Goal: Task Accomplishment & Management: Complete application form

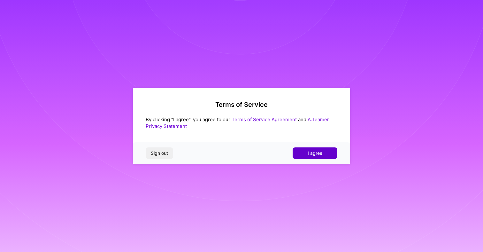
click at [308, 152] on span "I agree" at bounding box center [315, 153] width 15 height 6
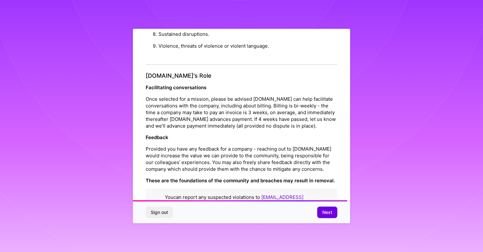
scroll to position [684, 0]
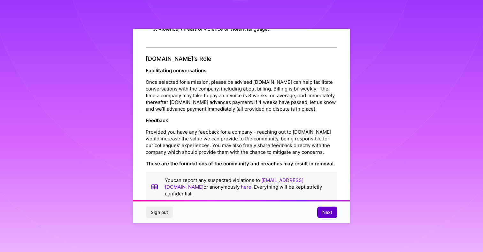
click at [329, 213] on span "Next" at bounding box center [327, 212] width 10 height 6
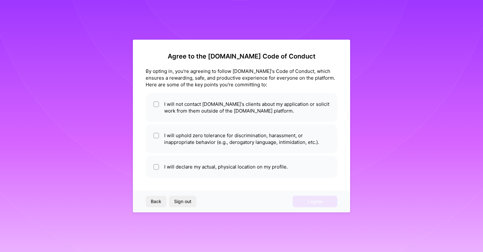
scroll to position [0, 0]
click at [179, 104] on li "I will not contact [DOMAIN_NAME]'s clients about my application or solicit work…" at bounding box center [242, 107] width 192 height 29
checkbox input "true"
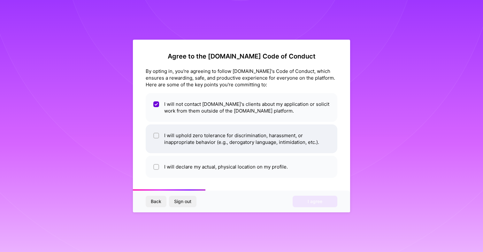
click at [175, 134] on li "I will uphold zero tolerance for discrimination, harassment, or inappropriate b…" at bounding box center [242, 138] width 192 height 29
checkbox input "true"
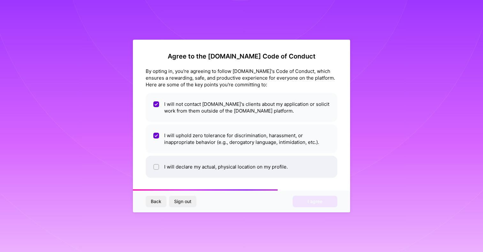
click at [172, 167] on li "I will declare my actual, physical location on my profile." at bounding box center [242, 167] width 192 height 22
checkbox input "true"
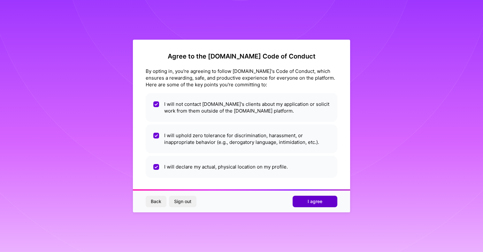
click at [310, 203] on span "I agree" at bounding box center [315, 201] width 15 height 6
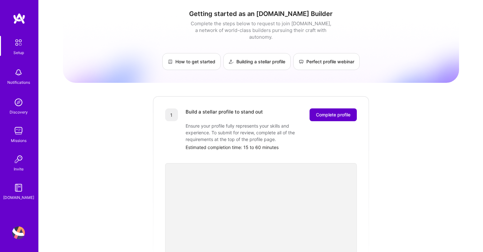
click at [338, 111] on span "Complete profile" at bounding box center [333, 114] width 34 height 6
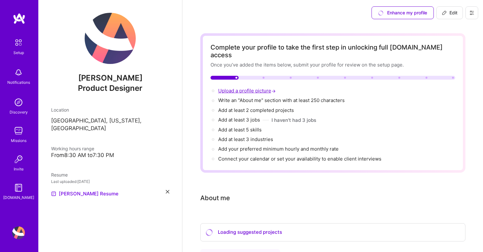
click at [258, 87] on span "Upload a profile picture →" at bounding box center [247, 90] width 59 height 6
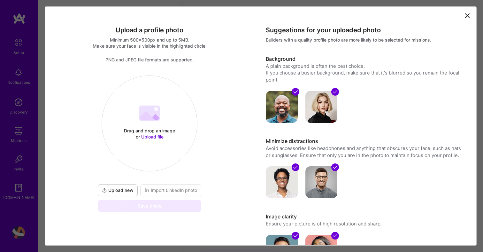
click at [123, 192] on span "Upload new" at bounding box center [118, 190] width 32 height 6
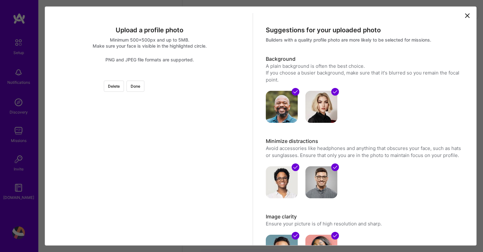
click at [178, 110] on div at bounding box center [213, 139] width 128 height 128
click at [156, 178] on div at bounding box center [213, 159] width 128 height 128
click at [144, 85] on button "Done" at bounding box center [135, 85] width 18 height 11
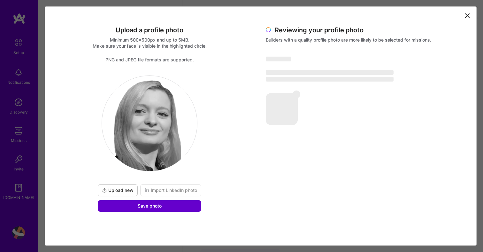
click at [186, 206] on button "Save photo" at bounding box center [149, 205] width 103 height 11
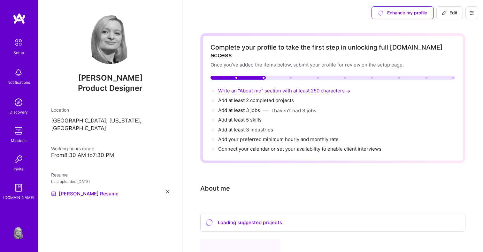
click at [316, 87] on span "Write an "About me" section with at least 250 characters →" at bounding box center [284, 90] width 133 height 6
select select "US"
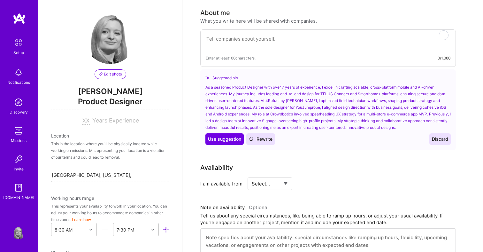
scroll to position [176, 0]
click at [236, 135] on span "Use suggestion" at bounding box center [224, 138] width 33 height 6
type textarea "As a seasoned Product Designer with over 7 years of experience, I excel in craf…"
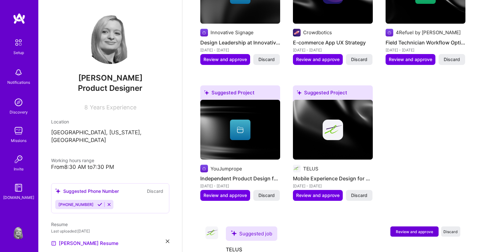
scroll to position [330, 0]
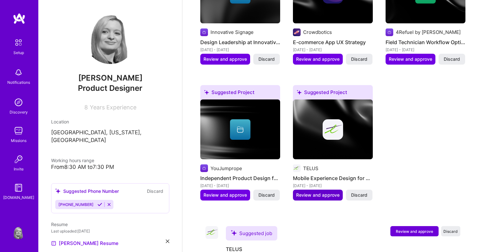
click at [319, 192] on span "Review and approve" at bounding box center [317, 195] width 43 height 6
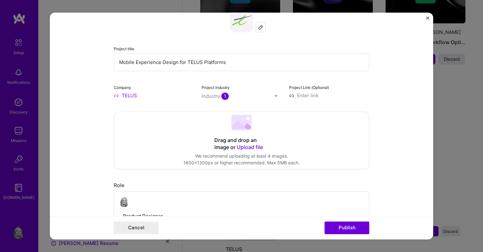
scroll to position [51, 0]
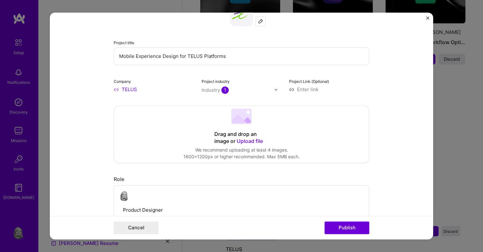
click at [276, 88] on img at bounding box center [276, 89] width 4 height 4
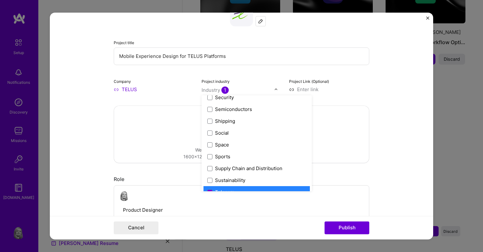
scroll to position [1326, 0]
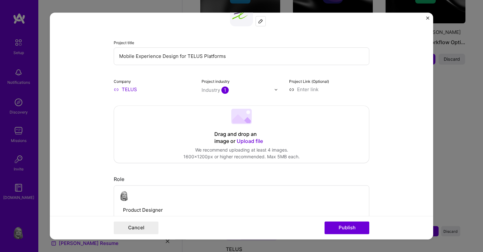
click at [294, 89] on input at bounding box center [329, 89] width 80 height 7
click at [188, 57] on input "Mobile Experience Design for TELUS Platforms" at bounding box center [241, 56] width 255 height 18
type input "TELUS Pause Wi-Fi"
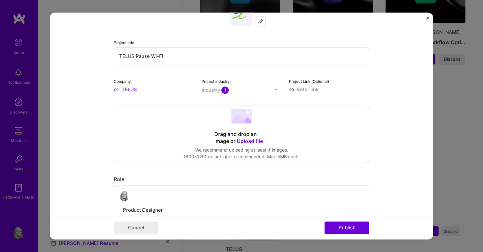
click at [301, 89] on input at bounding box center [329, 89] width 80 height 7
paste input "[URL][DOMAIN_NAME]"
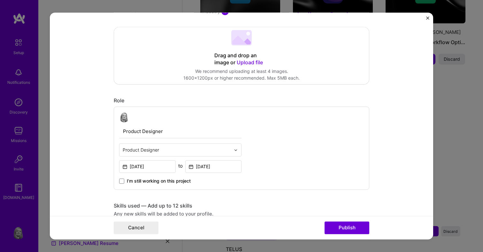
scroll to position [131, 0]
type input "[URL][DOMAIN_NAME]"
click at [201, 93] on div "Editing suggested project This project is suggested based on your LinkedIn, res…" at bounding box center [241, 238] width 255 height 687
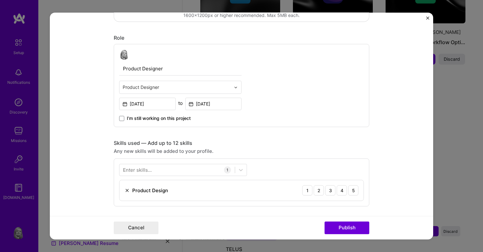
scroll to position [204, 0]
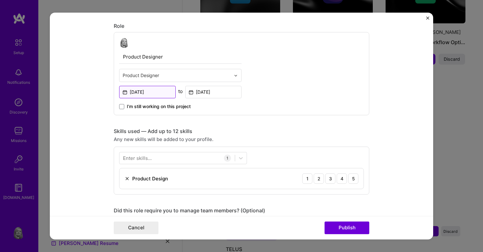
click at [163, 93] on input "May, 2021" at bounding box center [147, 92] width 57 height 12
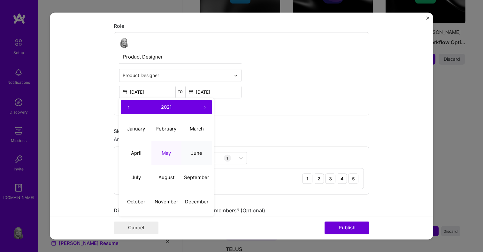
click at [186, 151] on button "June" at bounding box center [196, 153] width 30 height 24
type input "[DATE]"
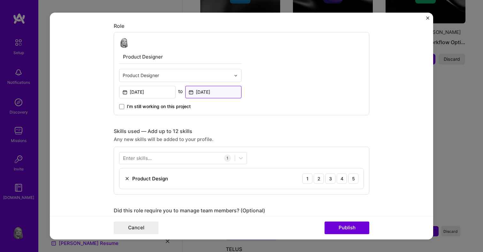
click at [220, 93] on input "Jan, 2025" at bounding box center [213, 92] width 57 height 12
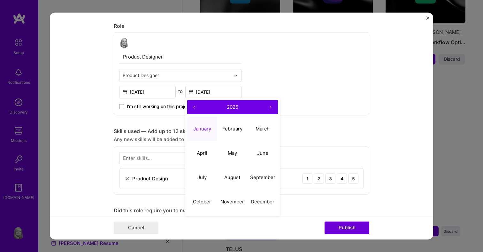
click at [193, 107] on button "‹" at bounding box center [194, 107] width 14 height 14
click at [194, 108] on button "‹" at bounding box center [194, 107] width 14 height 14
click at [266, 197] on button "December" at bounding box center [262, 201] width 30 height 24
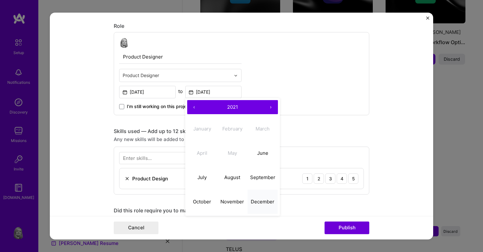
type input "[DATE]"
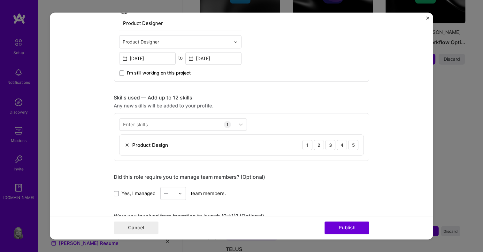
scroll to position [243, 0]
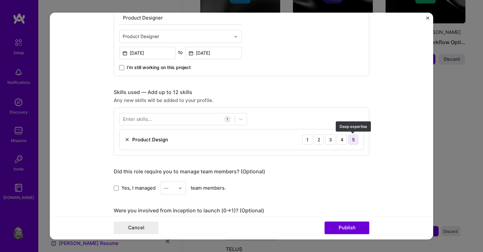
click at [353, 138] on div "5" at bounding box center [353, 139] width 10 height 10
click at [196, 119] on div at bounding box center [176, 119] width 115 height 11
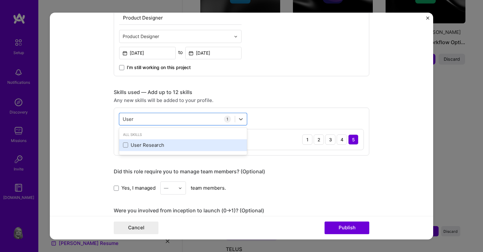
click at [146, 147] on div "User Research" at bounding box center [183, 144] width 120 height 7
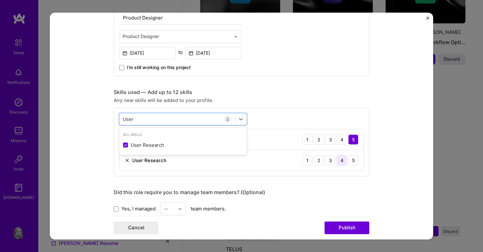
click at [342, 160] on div "4" at bounding box center [342, 160] width 10 height 10
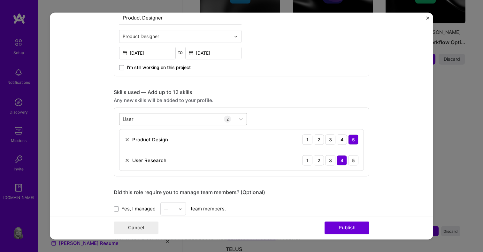
click at [193, 120] on div "User User" at bounding box center [176, 119] width 115 height 11
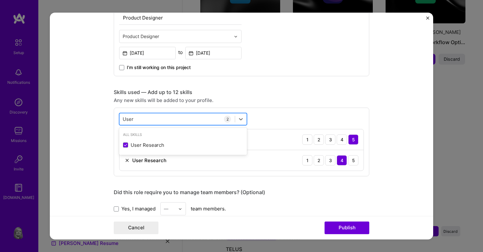
click at [193, 120] on div "User User" at bounding box center [176, 119] width 115 height 11
click at [186, 117] on div "User User" at bounding box center [176, 119] width 115 height 11
click at [191, 118] on div "User User" at bounding box center [176, 119] width 115 height 11
type input "U"
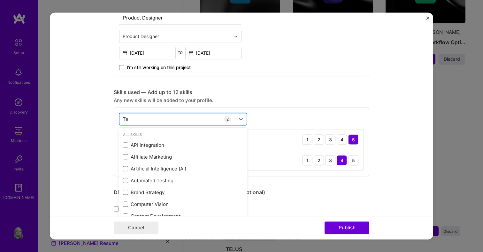
type input "T"
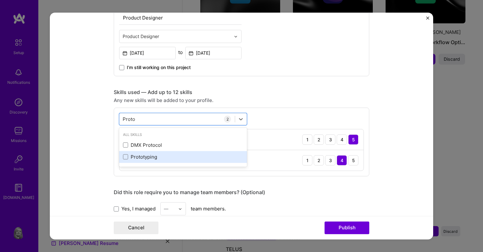
click at [158, 153] on div "Prototyping" at bounding box center [183, 157] width 128 height 12
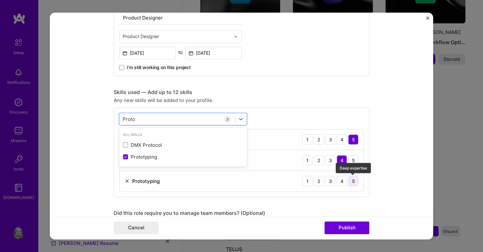
type input "Proto"
click at [354, 182] on div "5" at bounding box center [353, 181] width 10 height 10
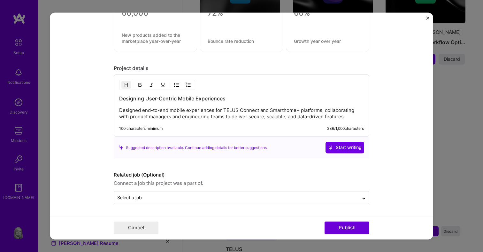
scroll to position [550, 0]
click at [239, 201] on div at bounding box center [236, 198] width 238 height 8
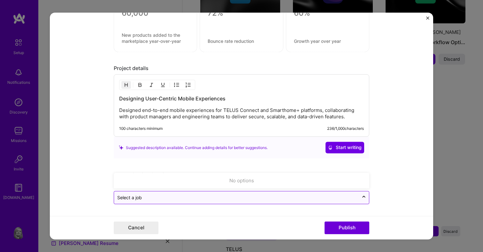
click at [240, 195] on input "text" at bounding box center [236, 197] width 238 height 7
click at [241, 180] on div "No options" at bounding box center [242, 181] width 252 height 12
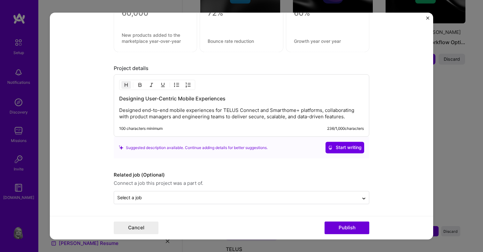
click at [162, 115] on p "Designed end-to-end mobile experiences for TELUS Connect and Smarthome+ platfor…" at bounding box center [241, 113] width 245 height 13
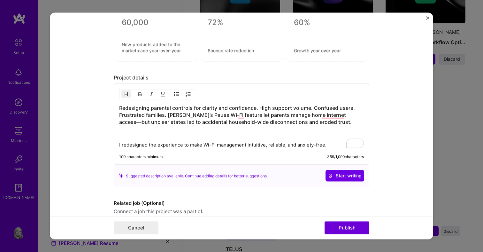
scroll to position [540, 0]
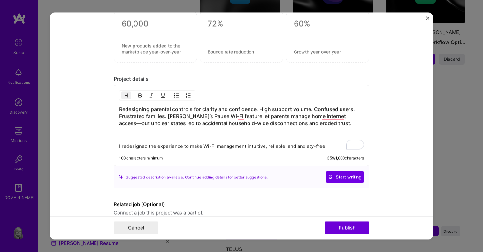
click at [257, 109] on h3 "Redesigning parental controls for clarity and confidence. High support volume. …" at bounding box center [241, 116] width 245 height 21
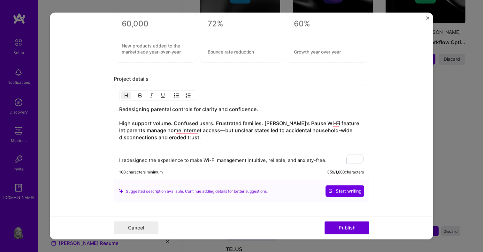
click at [132, 108] on h3 "Redesigning parental controls for clarity and confidence. High support volume. …" at bounding box center [241, 123] width 245 height 35
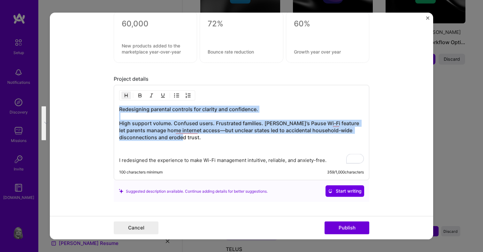
click at [134, 108] on h3 "Redesigning parental controls for clarity and confidence. High support volume. …" at bounding box center [241, 123] width 245 height 35
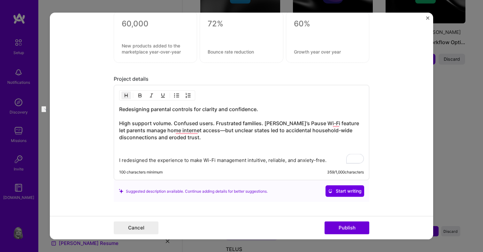
drag, startPoint x: 262, startPoint y: 110, endPoint x: 104, endPoint y: 108, distance: 157.1
click at [104, 108] on form "Editing suggested project This project is suggested based on your LinkedIn, res…" at bounding box center [241, 125] width 383 height 226
click at [126, 96] on img "button" at bounding box center [126, 95] width 5 height 5
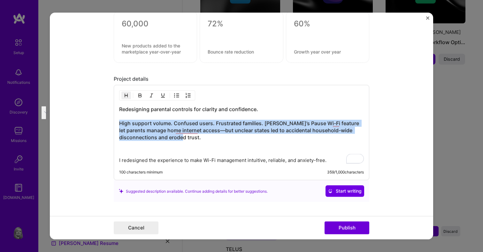
drag, startPoint x: 120, startPoint y: 122, endPoint x: 218, endPoint y: 136, distance: 98.9
click at [218, 136] on h3 "Redesigning parental controls for clarity and confidence. High support volume. …" at bounding box center [241, 123] width 245 height 35
click at [127, 97] on img "button" at bounding box center [126, 95] width 5 height 5
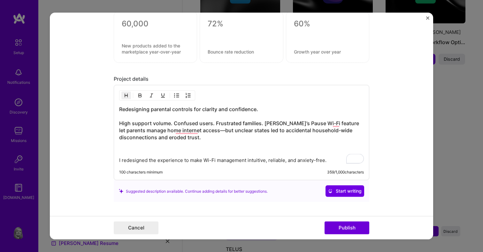
click at [144, 164] on div "Redesigning parental controls for clarity and confidence. High support volume. …" at bounding box center [241, 132] width 255 height 95
click at [144, 162] on p "I redesigned the experience to make Wi-Fi management intuitive, reliable, and a…" at bounding box center [241, 160] width 245 height 6
click at [122, 149] on p "To enrich screen reader interactions, please activate Accessibility in Grammarl…" at bounding box center [241, 149] width 245 height 6
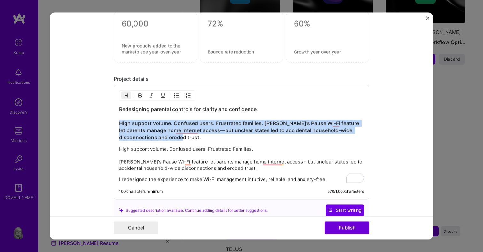
drag, startPoint x: 120, startPoint y: 124, endPoint x: 203, endPoint y: 141, distance: 85.4
click at [203, 141] on h3 "Redesigning parental controls for clarity and confidence. High support volume. …" at bounding box center [241, 123] width 245 height 35
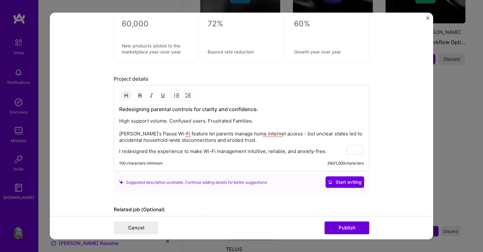
click at [396, 127] on form "Editing suggested project This project is suggested based on your LinkedIn, res…" at bounding box center [241, 125] width 383 height 226
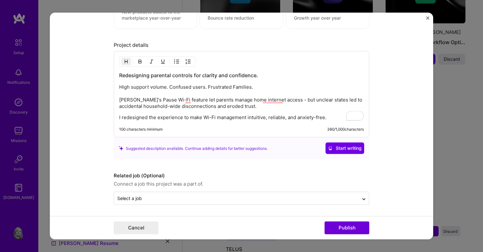
scroll to position [574, 0]
click at [345, 225] on button "Publish" at bounding box center [346, 227] width 45 height 13
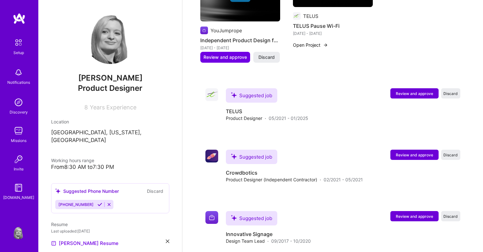
scroll to position [477, 0]
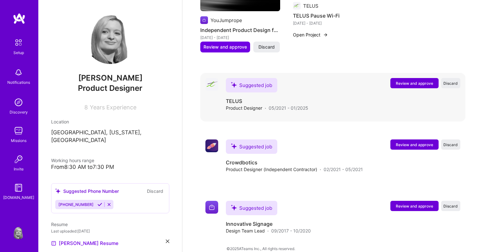
click at [406, 80] on span "Review and approve" at bounding box center [414, 82] width 37 height 5
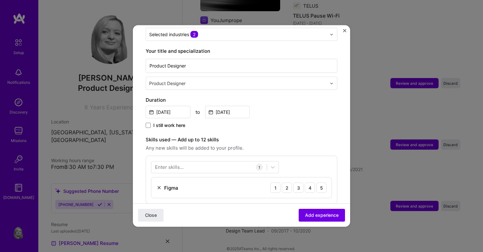
scroll to position [118, 0]
click at [172, 105] on input "May, 2021" at bounding box center [168, 111] width 45 height 12
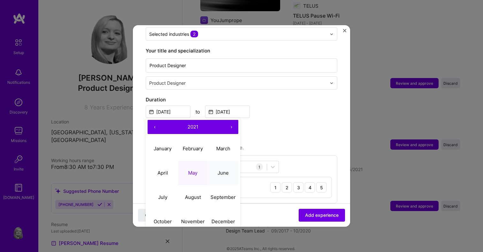
click at [219, 169] on abbr "June" at bounding box center [222, 172] width 11 height 6
type input "[DATE]"
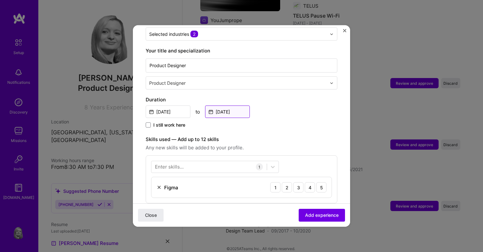
click at [231, 109] on input "Jan, 2025" at bounding box center [227, 111] width 45 height 12
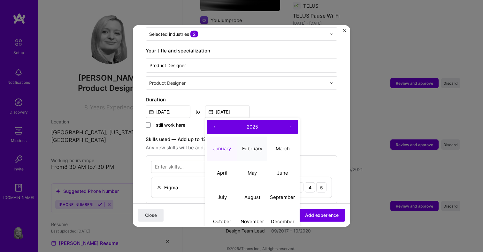
click at [248, 136] on button "February" at bounding box center [252, 148] width 30 height 24
type input "[DATE]"
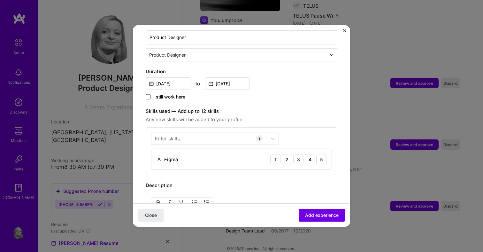
scroll to position [146, 0]
click at [159, 156] on img at bounding box center [158, 158] width 5 height 5
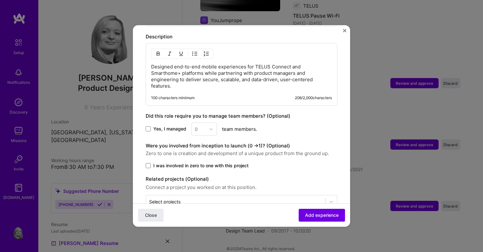
scroll to position [273, 0]
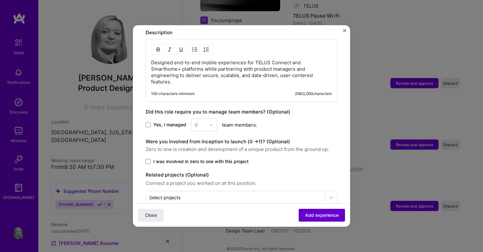
click at [312, 215] on span "Add experience" at bounding box center [322, 215] width 34 height 6
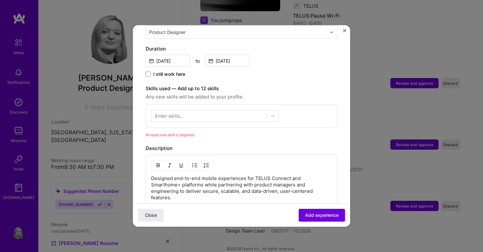
scroll to position [166, 0]
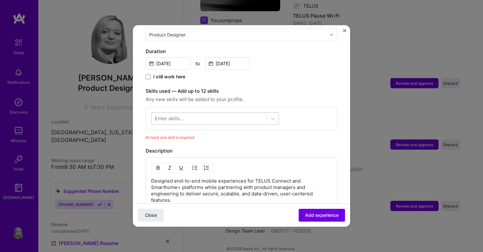
click at [222, 113] on div at bounding box center [208, 118] width 115 height 11
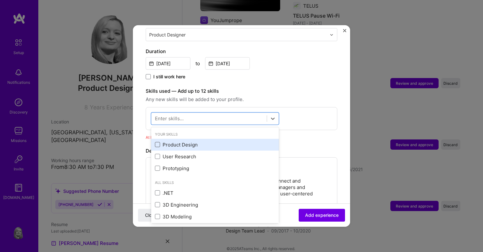
click at [157, 142] on span at bounding box center [157, 144] width 5 height 5
click at [0, 0] on input "checkbox" at bounding box center [0, 0] width 0 height 0
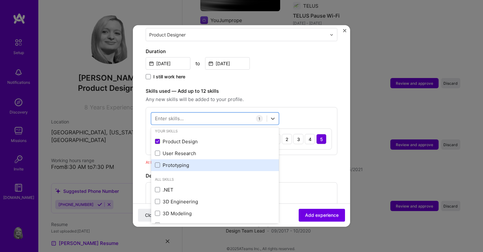
scroll to position [2, 0]
click at [160, 163] on div "Prototyping" at bounding box center [215, 166] width 120 height 7
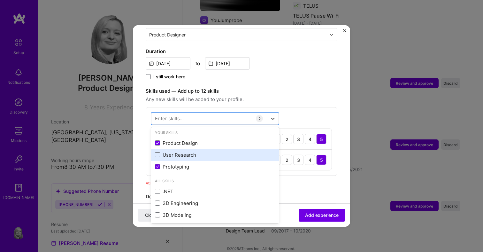
click at [157, 152] on span at bounding box center [157, 154] width 5 height 5
click at [0, 0] on input "checkbox" at bounding box center [0, 0] width 0 height 0
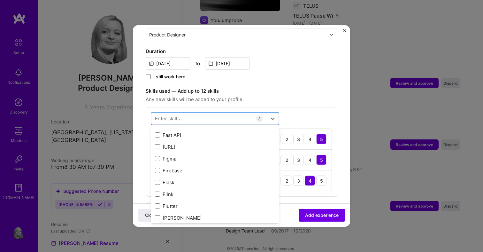
scroll to position [1582, 0]
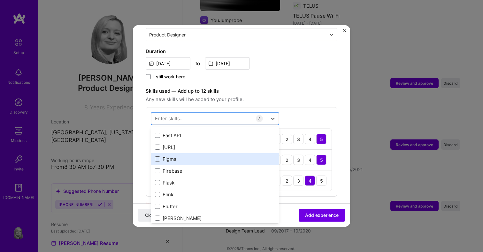
click at [157, 156] on span at bounding box center [157, 158] width 5 height 5
click at [0, 0] on input "checkbox" at bounding box center [0, 0] width 0 height 0
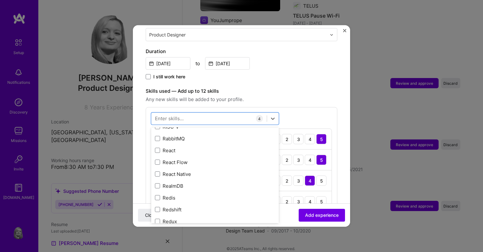
scroll to position [3162, 0]
click at [307, 107] on div "option Figma, selected. option RISC-V focused, 0 of 2. 378 results available. U…" at bounding box center [242, 162] width 192 height 110
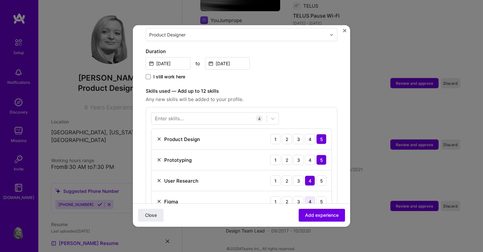
click at [311, 196] on div "4" at bounding box center [310, 201] width 10 height 10
click at [310, 215] on span "Add experience" at bounding box center [322, 215] width 34 height 6
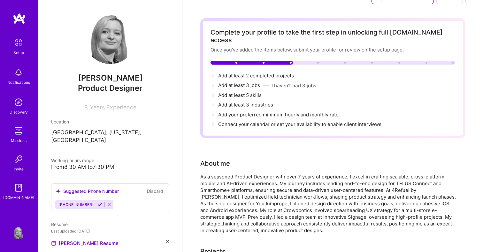
scroll to position [0, 0]
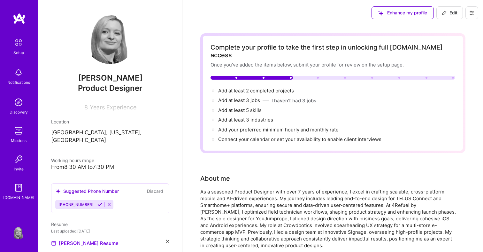
click at [285, 97] on button "I haven't had 3 jobs" at bounding box center [293, 100] width 45 height 7
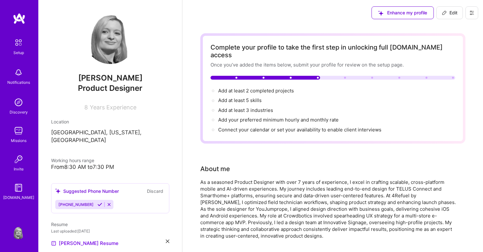
click at [20, 230] on img at bounding box center [18, 232] width 13 height 13
click at [451, 14] on span "Edit" at bounding box center [450, 13] width 16 height 6
select select "US"
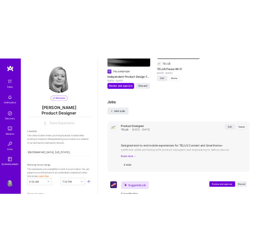
scroll to position [769, 0]
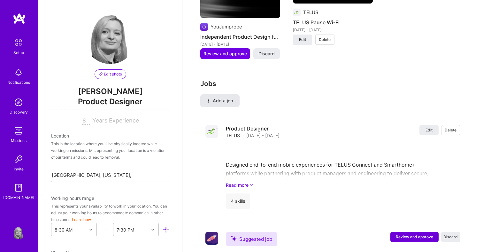
click at [228, 97] on span "Add a job" at bounding box center [220, 100] width 27 height 6
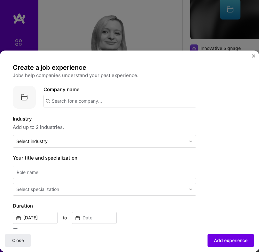
click at [119, 99] on input "text" at bounding box center [119, 101] width 153 height 13
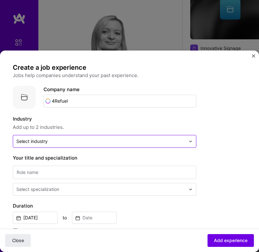
type input "4Refuel"
click at [90, 138] on input "text" at bounding box center [100, 141] width 169 height 6
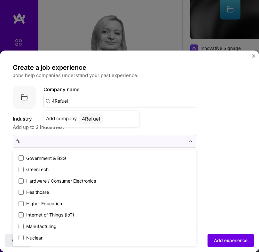
scroll to position [0, 0]
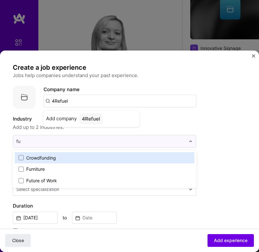
type input "f"
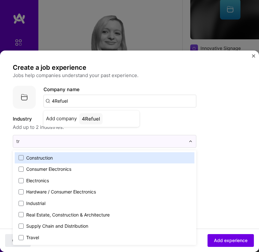
type input "t"
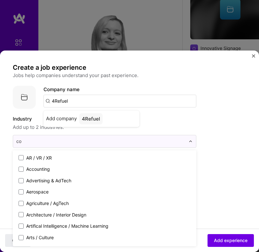
type input "con"
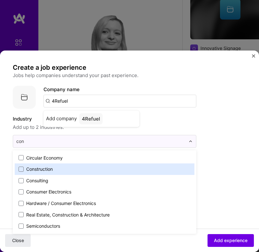
click at [87, 172] on div "Construction" at bounding box center [104, 168] width 179 height 11
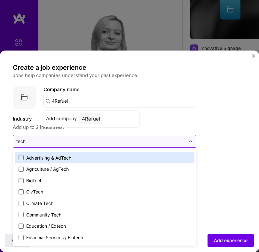
click at [165, 140] on input "tech" at bounding box center [100, 141] width 169 height 6
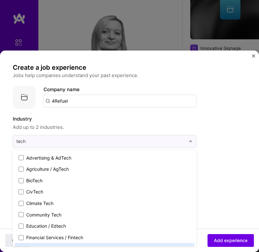
type input "tech"
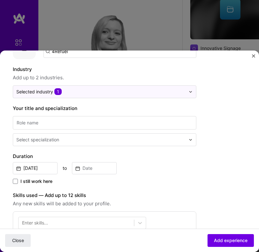
scroll to position [52, 0]
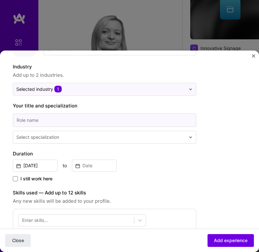
click at [118, 122] on input at bounding box center [104, 120] width 183 height 14
type input "User Experience Designer"
click at [95, 137] on input "text" at bounding box center [101, 137] width 170 height 6
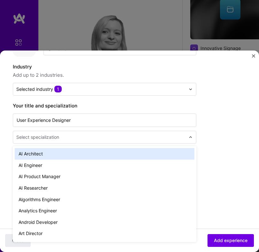
click at [95, 137] on input "text" at bounding box center [101, 137] width 170 height 6
click at [217, 131] on div "Create a job experience Jobs help companies understand your past experience. Co…" at bounding box center [129, 202] width 233 height 382
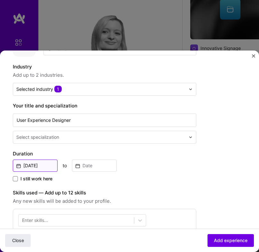
click at [49, 163] on input "Oct, 2025" at bounding box center [35, 165] width 45 height 12
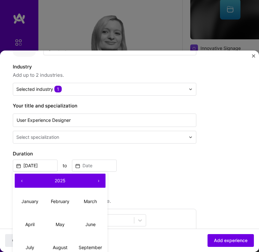
click at [20, 180] on button "‹" at bounding box center [22, 180] width 14 height 14
click at [34, 199] on abbr "January" at bounding box center [29, 200] width 17 height 5
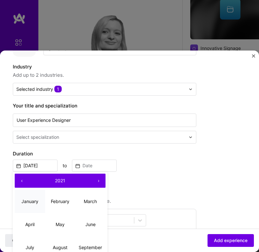
type input "Jan, 2021"
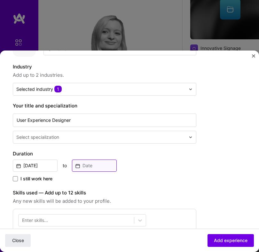
click at [95, 163] on input at bounding box center [94, 165] width 45 height 12
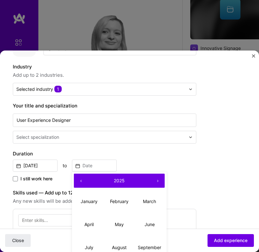
click at [82, 180] on button "‹" at bounding box center [81, 180] width 14 height 14
click at [126, 200] on abbr "February" at bounding box center [119, 200] width 19 height 5
type input "Feb, 2024"
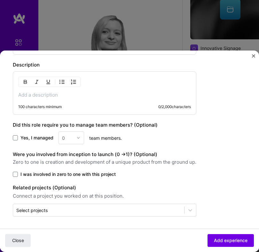
scroll to position [230, 0]
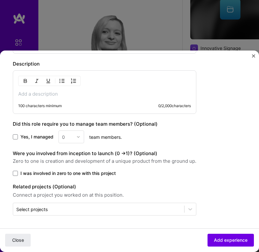
click at [52, 94] on p at bounding box center [104, 94] width 172 height 6
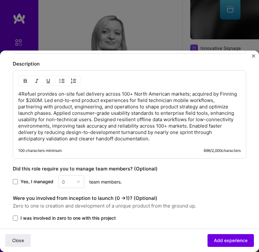
click at [45, 100] on p "4Refuel provides on-site fuel delivery across 100+ North American markets; acqu…" at bounding box center [129, 116] width 222 height 51
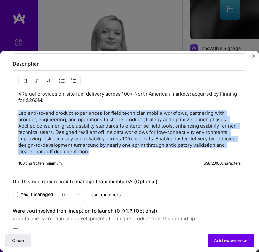
drag, startPoint x: 18, startPoint y: 113, endPoint x: 115, endPoint y: 152, distance: 104.1
click at [115, 152] on p "4Refuel provides on-site fuel delivery across 100+ North American markets; acqu…" at bounding box center [129, 123] width 222 height 64
click at [62, 78] on img "button" at bounding box center [61, 80] width 5 height 5
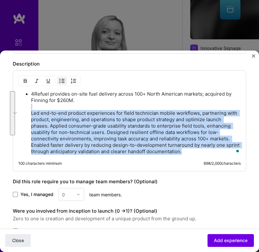
click at [30, 113] on ul "4Refuel provides on-site fuel delivery across 100+ North American markets; acqu…" at bounding box center [129, 123] width 222 height 64
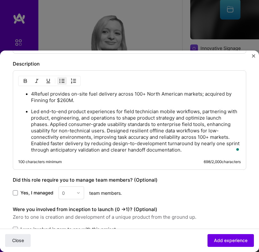
click at [31, 94] on p "4Refuel provides on-site fuel delivery across 100+ North American markets; acqu…" at bounding box center [135, 97] width 209 height 13
click at [50, 124] on p "Led end-to-end product experiences for field technician mobile workflows, partn…" at bounding box center [135, 130] width 209 height 45
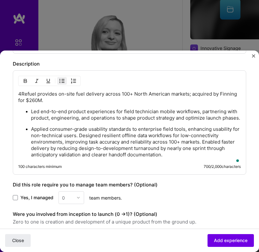
click at [79, 143] on p "Applied consumer-grade usability standards to enterprise field tools, enhancing…" at bounding box center [135, 142] width 209 height 32
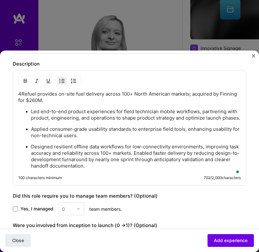
click at [134, 158] on p "Designed resilient offline data workflows for low-connectivity environments, im…" at bounding box center [135, 156] width 209 height 26
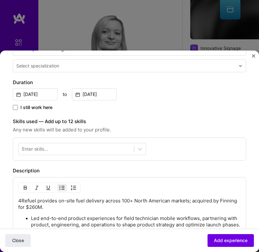
scroll to position [112, 0]
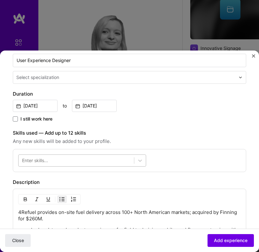
click at [108, 161] on div at bounding box center [76, 161] width 115 height 10
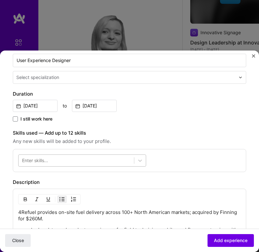
scroll to position [785, 0]
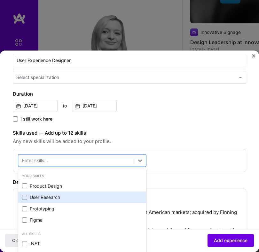
click at [101, 196] on div "User Research" at bounding box center [82, 197] width 120 height 6
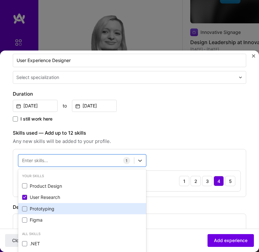
click at [96, 211] on div "Prototyping" at bounding box center [82, 208] width 120 height 6
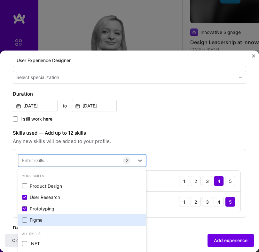
click at [95, 223] on div "Figma" at bounding box center [82, 220] width 120 height 6
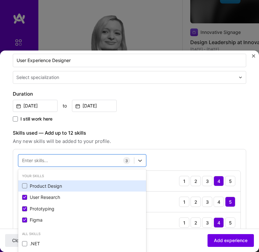
click at [99, 186] on div "Product Design" at bounding box center [82, 186] width 120 height 6
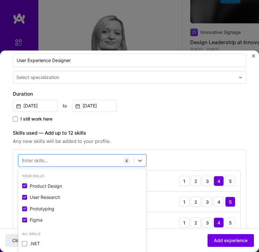
click at [165, 145] on span "Any new skills will be added to your profile." at bounding box center [129, 141] width 233 height 8
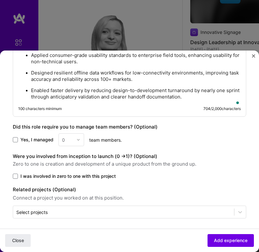
scroll to position [400, 0]
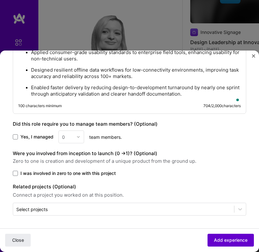
click at [217, 239] on span "Add experience" at bounding box center [231, 240] width 34 height 6
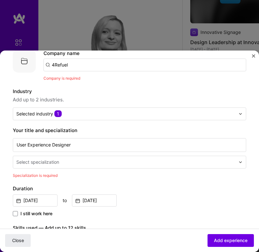
scroll to position [35, 0]
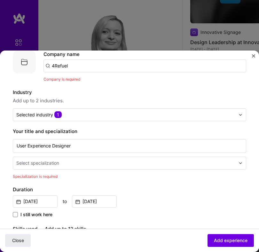
click at [180, 162] on input "text" at bounding box center [126, 163] width 220 height 6
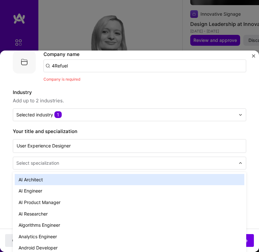
scroll to position [804, 0]
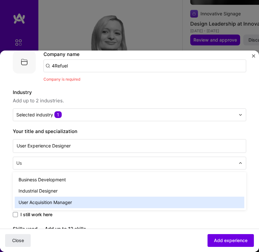
type input "U"
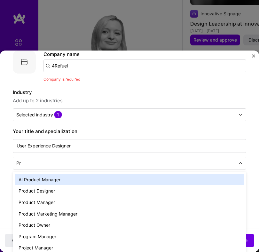
type input "Pro"
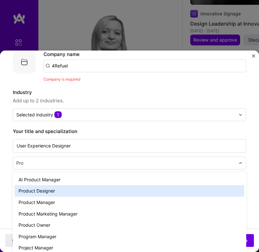
click at [176, 194] on div "Product Designer" at bounding box center [129, 190] width 229 height 11
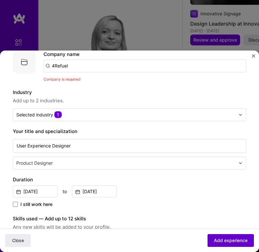
click at [225, 242] on span "Add experience" at bounding box center [231, 240] width 34 height 6
click at [156, 70] on input "4Refuel" at bounding box center [144, 65] width 202 height 13
click at [46, 65] on input "4Refuel" at bounding box center [144, 65] width 202 height 13
click at [93, 64] on input "4Refuel" at bounding box center [144, 65] width 202 height 13
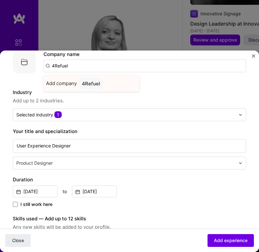
type input "4Refuel"
click at [78, 81] on div "Add company 4Refuel" at bounding box center [91, 83] width 96 height 16
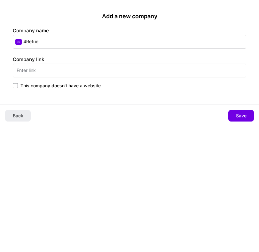
click at [100, 71] on input "text" at bounding box center [129, 71] width 233 height 14
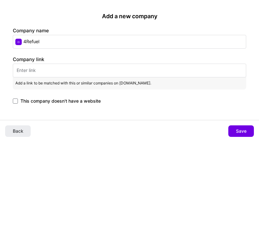
paste input "https://4refuel.com/"
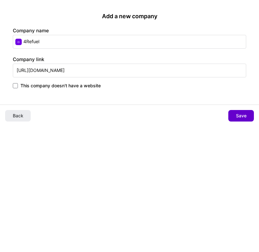
type input "https://4refuel.com/"
click at [239, 112] on span "Save" at bounding box center [241, 115] width 11 height 6
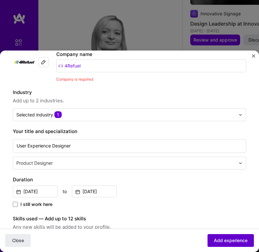
click at [216, 238] on span "Add experience" at bounding box center [231, 240] width 34 height 6
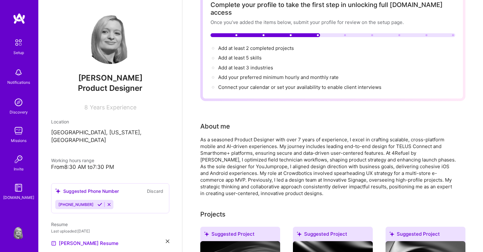
scroll to position [0, 0]
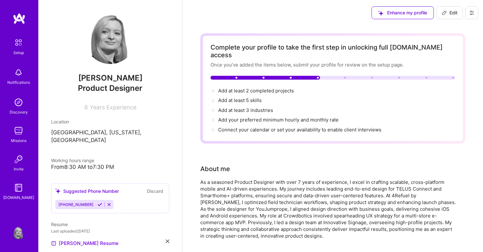
click at [447, 17] on button "Edit" at bounding box center [449, 12] width 27 height 13
select select "US"
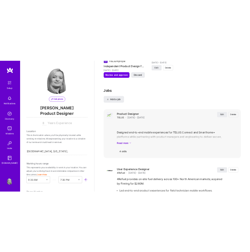
scroll to position [794, 0]
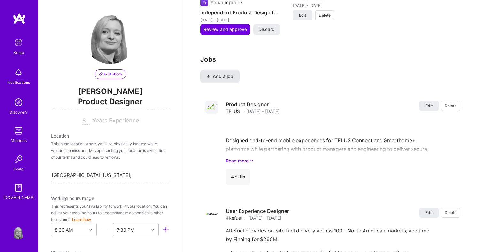
click at [232, 72] on button "Add a job" at bounding box center [219, 76] width 39 height 13
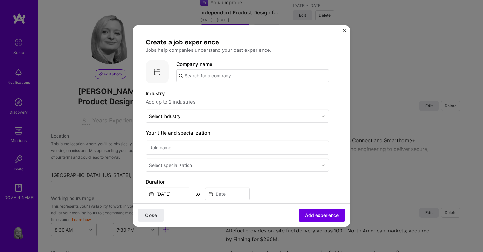
click at [233, 75] on input "text" at bounding box center [252, 75] width 153 height 13
type input "YouJumprope"
click at [229, 93] on div "YouJumprope" at bounding box center [230, 93] width 37 height 11
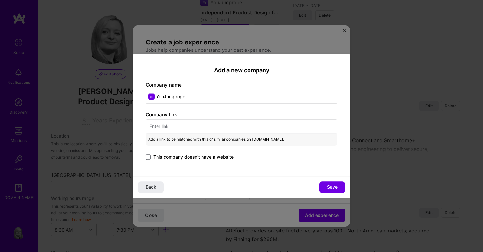
click at [182, 126] on input "text" at bounding box center [242, 126] width 192 height 14
paste input "https://youjumprope.com/"
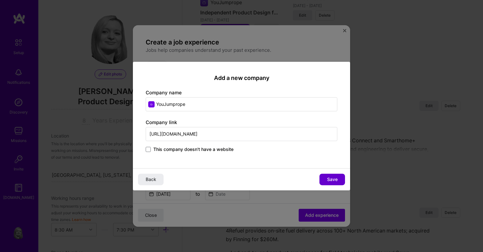
type input "https://youjumprope.com/"
click at [327, 176] on span "Save" at bounding box center [332, 179] width 11 height 6
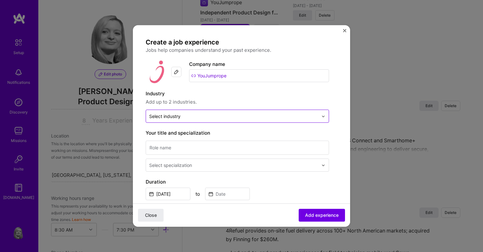
click at [289, 118] on input "text" at bounding box center [233, 116] width 169 height 7
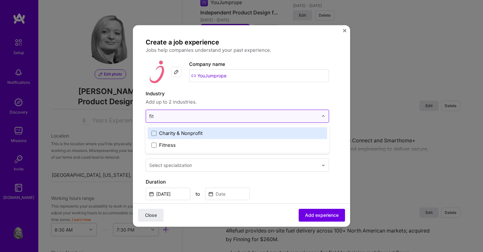
type input "fitn"
click at [289, 135] on label "Fitness" at bounding box center [237, 133] width 172 height 7
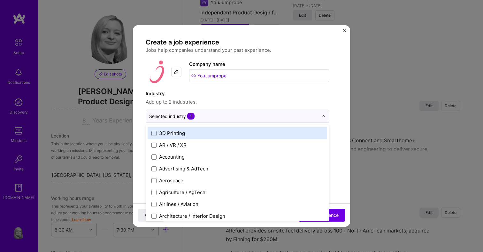
click at [295, 101] on span "Add up to 2 industries." at bounding box center [237, 102] width 183 height 8
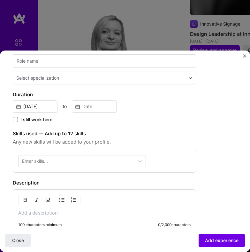
scroll to position [112, 0]
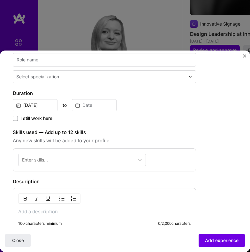
click at [58, 209] on p at bounding box center [104, 211] width 172 height 6
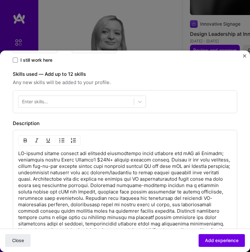
scroll to position [189, 0]
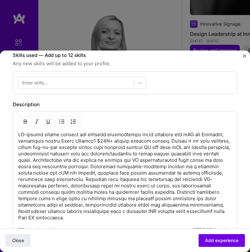
click at [162, 141] on p at bounding box center [125, 175] width 214 height 89
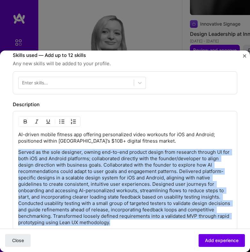
click at [60, 120] on img "button" at bounding box center [61, 121] width 5 height 5
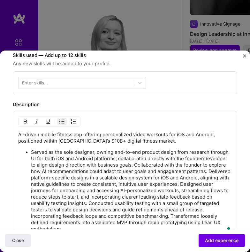
click at [134, 164] on p "Served as the sole designer, owning end-to-end product design from research thr…" at bounding box center [131, 190] width 201 height 83
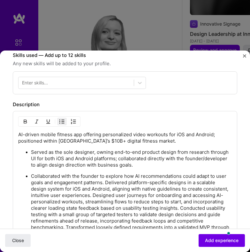
click at [107, 184] on p "Collaborated with the founder to explore how AI recommendations could adapt to …" at bounding box center [131, 205] width 201 height 64
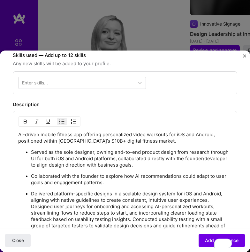
click at [209, 199] on p "Delivered platform-specific designs in a scalable design system for iOS and And…" at bounding box center [131, 218] width 201 height 57
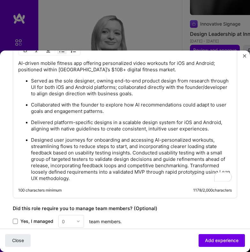
scroll to position [265, 0]
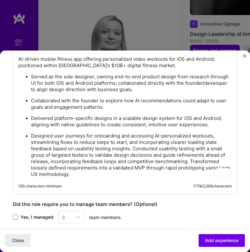
click at [133, 150] on p "Designed user journeys for onboarding and accessing AI-personalized workouts, s…" at bounding box center [131, 155] width 201 height 45
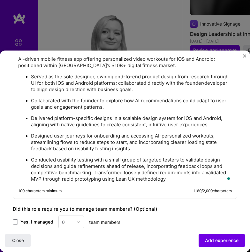
click at [95, 172] on p "Conducted usability testing with a small group of targeted testers to validate …" at bounding box center [131, 169] width 201 height 26
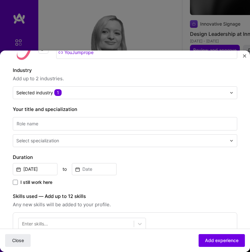
scroll to position [48, 0]
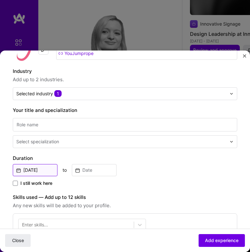
click at [40, 171] on input "Oct, 2025" at bounding box center [35, 170] width 45 height 12
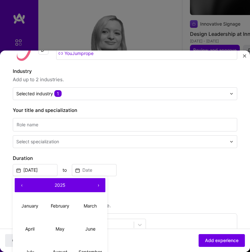
click at [23, 186] on button "‹" at bounding box center [22, 185] width 14 height 14
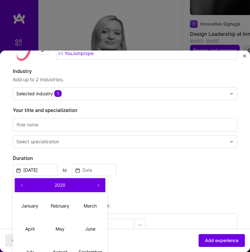
click at [23, 186] on button "‹" at bounding box center [22, 185] width 14 height 14
click at [61, 208] on abbr "February" at bounding box center [60, 205] width 19 height 5
type input "Feb, 2018"
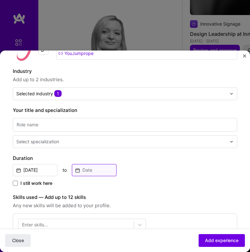
click at [94, 172] on input at bounding box center [94, 170] width 45 height 12
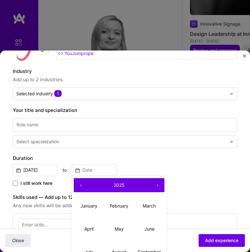
click at [82, 183] on button "‹" at bounding box center [81, 185] width 14 height 14
click at [117, 205] on abbr "February" at bounding box center [119, 205] width 19 height 5
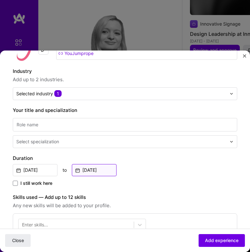
click at [107, 167] on input "Feb, 2024" at bounding box center [94, 170] width 45 height 12
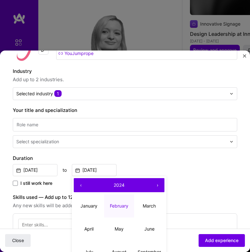
click at [84, 186] on button "‹" at bounding box center [81, 185] width 14 height 14
click at [110, 201] on button "February" at bounding box center [119, 205] width 30 height 23
type input "Feb, 2023"
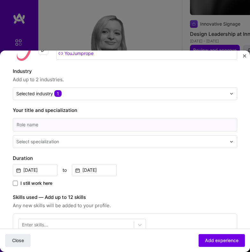
click at [72, 122] on input at bounding box center [125, 125] width 224 height 14
type input "Product Designer"
click at [72, 142] on input "text" at bounding box center [121, 141] width 211 height 6
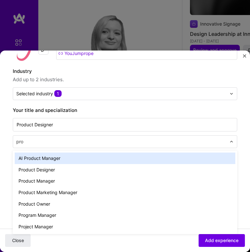
type input "prod"
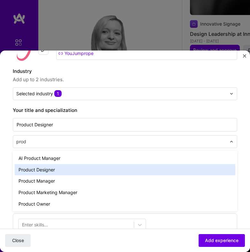
click at [79, 169] on div "Product Designer" at bounding box center [125, 169] width 221 height 11
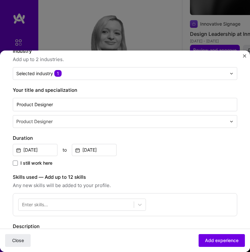
scroll to position [0, 0]
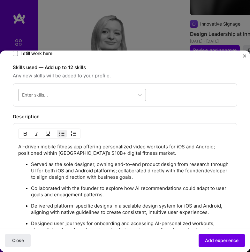
click at [98, 96] on div at bounding box center [76, 95] width 115 height 10
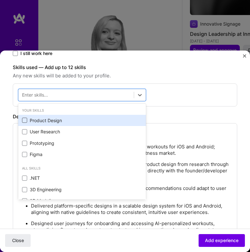
click at [26, 120] on span at bounding box center [24, 120] width 5 height 5
click at [0, 0] on input "checkbox" at bounding box center [0, 0] width 0 height 0
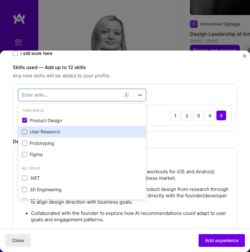
click at [26, 129] on span at bounding box center [24, 131] width 5 height 5
click at [0, 0] on input "checkbox" at bounding box center [0, 0] width 0 height 0
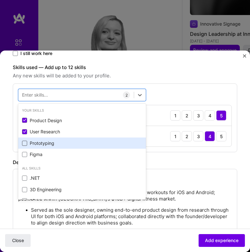
click at [26, 144] on span at bounding box center [24, 143] width 5 height 5
click at [0, 0] on input "checkbox" at bounding box center [0, 0] width 0 height 0
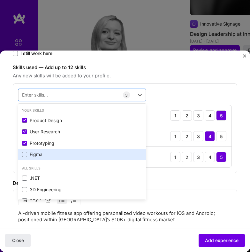
click at [25, 157] on div "Figma" at bounding box center [82, 154] width 120 height 6
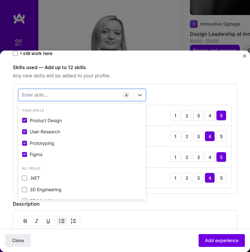
click at [167, 82] on div "Skills used — Add up to 12 skills Any new skills will be added to your profile.…" at bounding box center [125, 129] width 224 height 130
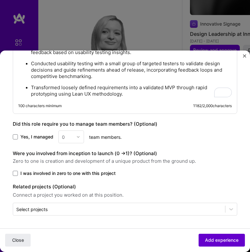
click at [221, 238] on span "Add experience" at bounding box center [222, 240] width 34 height 6
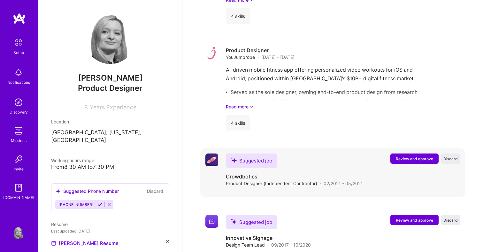
click at [403, 156] on span "Review and approve" at bounding box center [414, 158] width 37 height 5
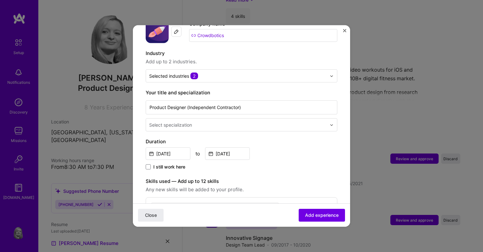
click at [210, 121] on input "text" at bounding box center [238, 124] width 179 height 7
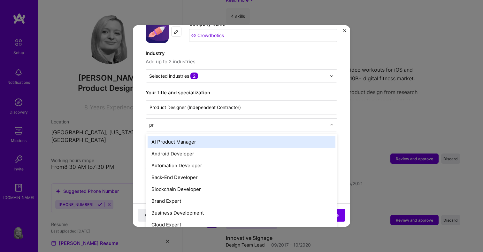
type input "pro"
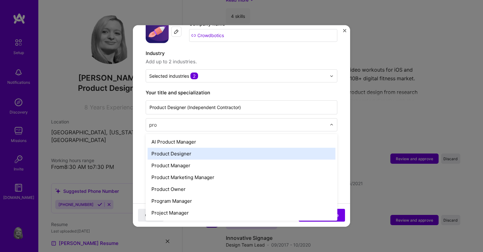
click at [212, 148] on div "Product Designer" at bounding box center [242, 154] width 188 height 12
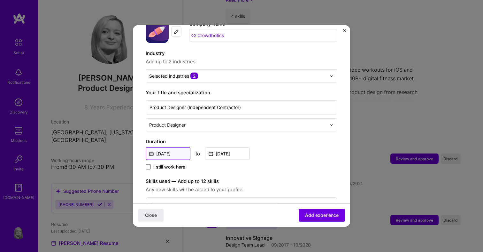
click at [162, 147] on input "Feb, 2021" at bounding box center [168, 153] width 45 height 12
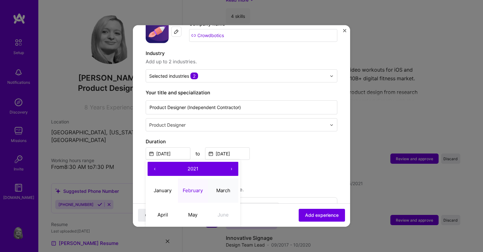
click at [220, 187] on abbr "March" at bounding box center [223, 190] width 14 height 6
type input "Mar, 2021"
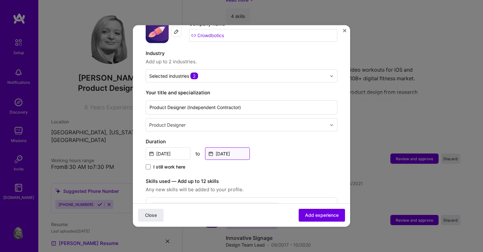
click at [228, 147] on input "May, 2021" at bounding box center [227, 153] width 45 height 12
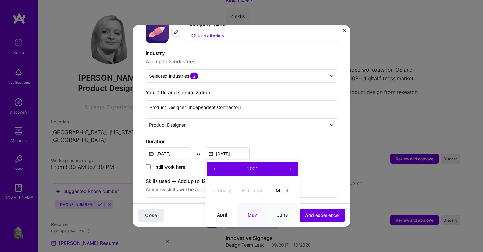
click at [281, 211] on abbr "June" at bounding box center [282, 214] width 11 height 6
type input "[DATE]"
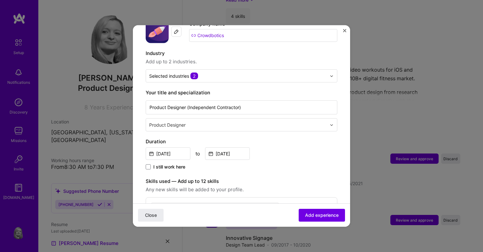
click at [293, 139] on div "Duration Mar, 2021 to Jun, 2021 I still work here" at bounding box center [242, 154] width 192 height 33
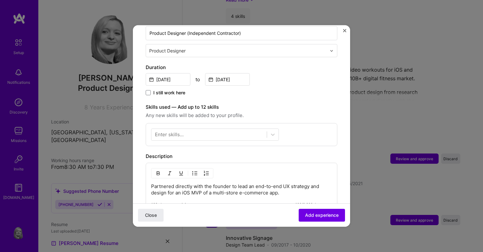
scroll to position [157, 0]
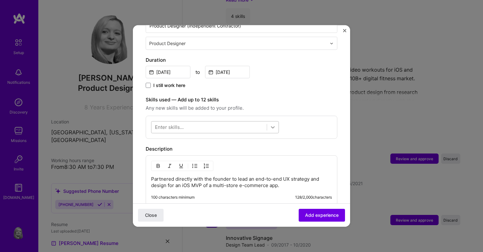
click at [270, 124] on icon at bounding box center [273, 127] width 6 height 6
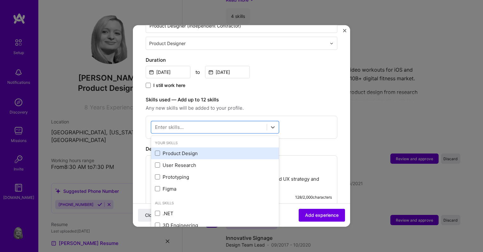
click at [179, 150] on div "Product Design" at bounding box center [215, 153] width 120 height 7
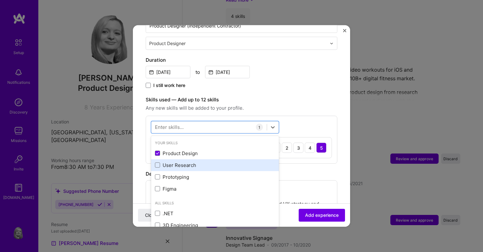
click at [181, 162] on div "User Research" at bounding box center [215, 165] width 120 height 7
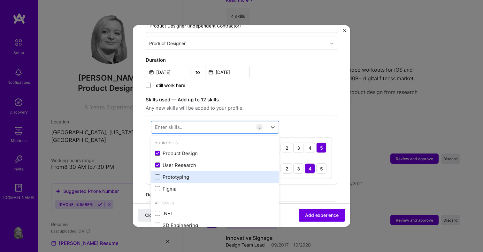
click at [181, 173] on div "Prototyping" at bounding box center [215, 176] width 120 height 7
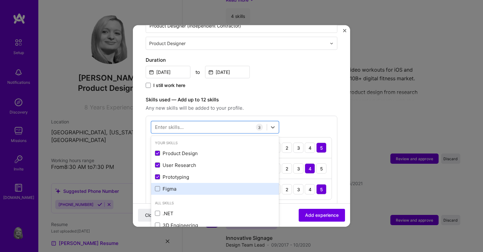
click at [181, 185] on div "Figma" at bounding box center [215, 188] width 120 height 7
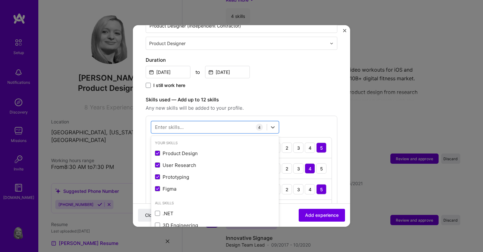
click at [291, 87] on div "Adding suggested job This job is suggested based on your LinkedIn, resume or A.…" at bounding box center [242, 137] width 192 height 513
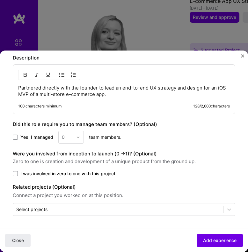
scroll to position [351, 0]
click at [160, 87] on p "Partnered directly with the founder to lead an end-to-end UX strategy and desig…" at bounding box center [124, 91] width 212 height 13
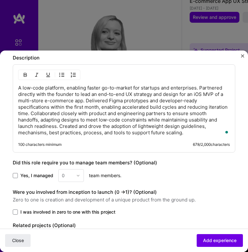
click at [200, 87] on p "A low-code platform, enabling faster go-to-market for startups and enterprises.…" at bounding box center [124, 110] width 212 height 51
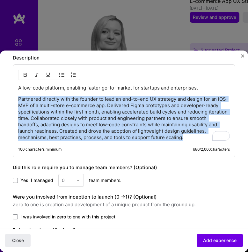
click at [62, 74] on img "button" at bounding box center [61, 74] width 5 height 5
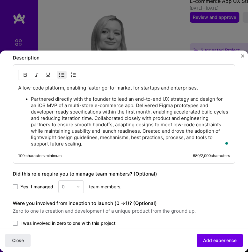
click at [137, 105] on p "Partnered directly with the founder to lead an end-to-end UX strategy and desig…" at bounding box center [130, 121] width 199 height 51
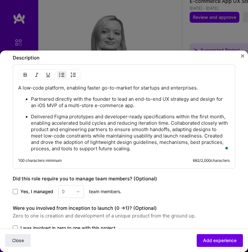
click at [172, 123] on p "Delivered Figma prototypes and developer-ready specifications within the first …" at bounding box center [130, 132] width 199 height 38
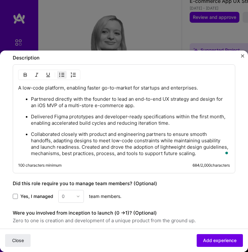
click at [82, 148] on p "Collaborated closely with product and engineering partners to ensure smooth han…" at bounding box center [130, 144] width 199 height 26
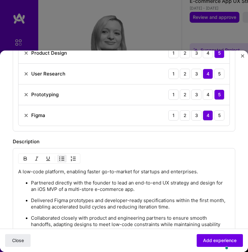
scroll to position [234, 0]
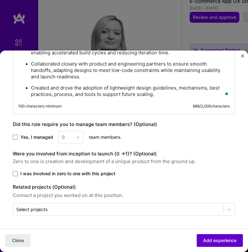
click at [207, 240] on span "Add experience" at bounding box center [220, 240] width 34 height 6
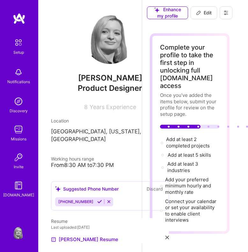
click at [201, 13] on span "Edit" at bounding box center [204, 13] width 16 height 6
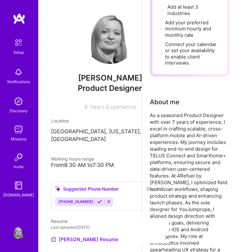
select select "US"
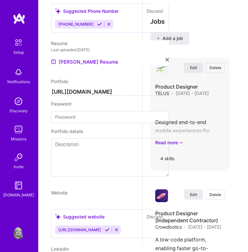
click at [195, 65] on span "Edit" at bounding box center [193, 67] width 7 height 5
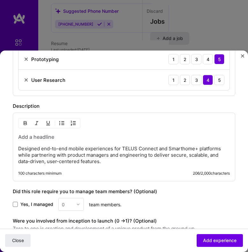
click at [139, 154] on p "Designed end-to-end mobile experiences for TELUS Connect and Smarthome+ platfor…" at bounding box center [124, 154] width 212 height 19
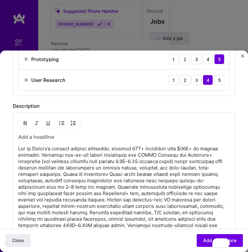
click at [39, 155] on p "To enrich screen reader interactions, please activate Accessibility in Grammarl…" at bounding box center [124, 199] width 212 height 109
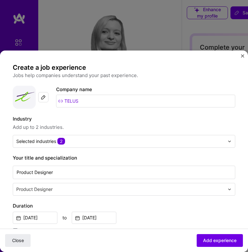
select select "US"
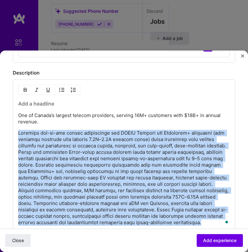
scroll to position [308, 0]
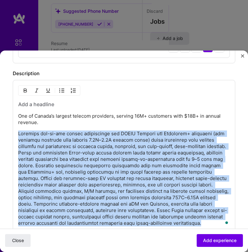
click at [62, 90] on img "button" at bounding box center [61, 90] width 5 height 5
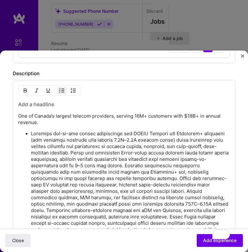
click at [115, 154] on p "To enrich screen reader interactions, please activate Accessibility in Grammarl…" at bounding box center [130, 184] width 199 height 109
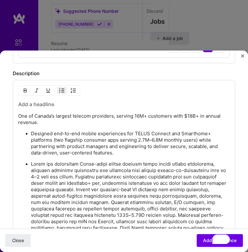
click at [94, 176] on p "To enrich screen reader interactions, please activate Accessibility in Grammarl…" at bounding box center [130, 202] width 199 height 83
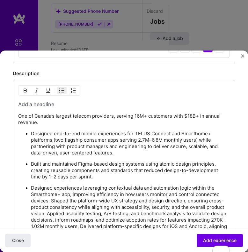
click at [52, 201] on p "Designed experiences leveraging contextual data and automation logic within the…" at bounding box center [130, 220] width 199 height 70
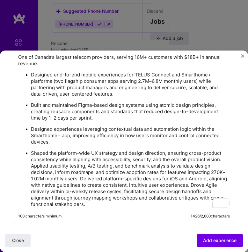
scroll to position [371, 0]
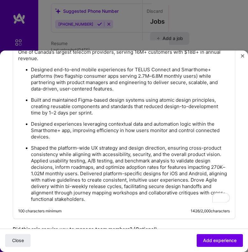
click at [31, 161] on p "Shaped the platform-wide UX strategy and design direction, ensuring cross-produ…" at bounding box center [130, 173] width 199 height 57
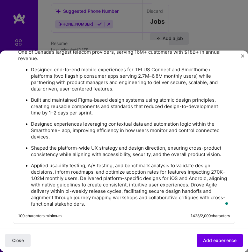
click at [81, 179] on p "Applied usability testing, A/B testing, and benchmark analysis to validate desi…" at bounding box center [130, 184] width 199 height 45
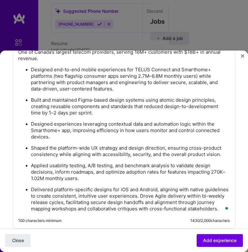
click at [140, 195] on p "Delivered platform-specific designs for iOS and Android, aligning with native g…" at bounding box center [130, 199] width 199 height 26
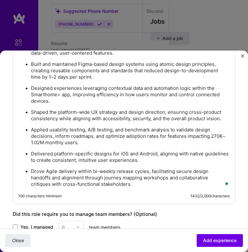
scroll to position [413, 0]
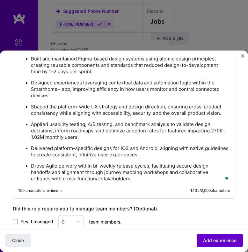
click at [217, 239] on span "Add experience" at bounding box center [220, 240] width 34 height 6
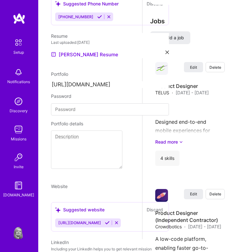
scroll to position [157, 40]
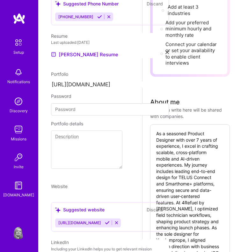
select select "US"
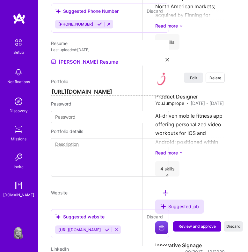
scroll to position [1915, 40]
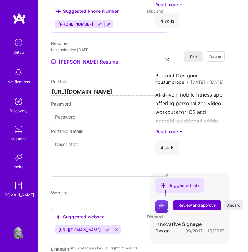
click at [216, 202] on span "Review and approve" at bounding box center [197, 204] width 37 height 5
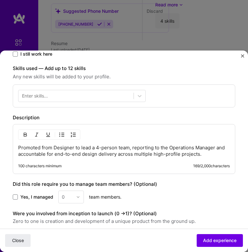
scroll to position [207, 0]
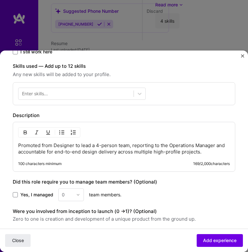
click at [144, 146] on p "Promoted from Designer to lead a 4-person team, reporting to the Operations Man…" at bounding box center [124, 148] width 212 height 13
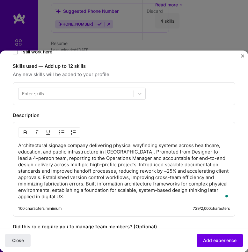
scroll to position [0, 0]
click at [145, 151] on p "Architectural signage company delivering physical wayfinding systems across hea…" at bounding box center [124, 170] width 212 height 57
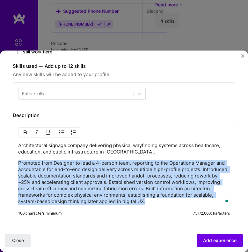
click at [62, 133] on img "button" at bounding box center [61, 132] width 5 height 5
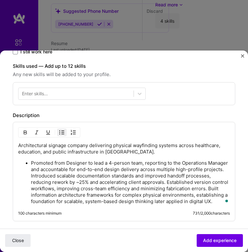
click at [224, 170] on p "Promoted from Designer to lead a 4-person team, reporting to the Operations Man…" at bounding box center [130, 182] width 199 height 45
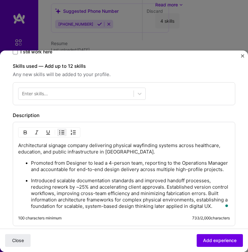
click at [167, 187] on p "Introduced scalable documentation standards and improved handoff processes, red…" at bounding box center [130, 193] width 199 height 32
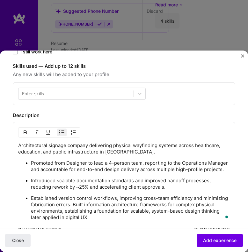
click at [72, 204] on p "Established version control workflows, improving cross-team efficiency and mini…" at bounding box center [130, 208] width 199 height 26
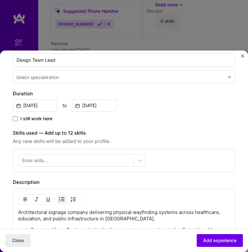
scroll to position [130, 0]
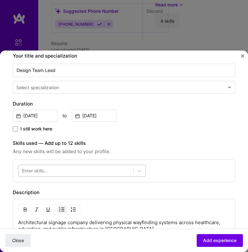
click at [117, 168] on div at bounding box center [76, 170] width 115 height 10
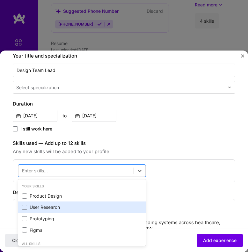
click at [110, 203] on div "User Research" at bounding box center [82, 206] width 128 height 11
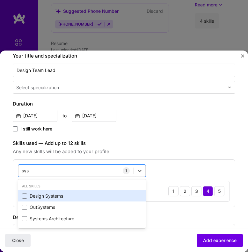
click at [93, 194] on div "Design Systems" at bounding box center [82, 196] width 120 height 6
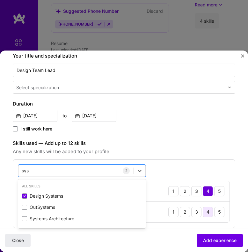
click at [207, 211] on div "4" at bounding box center [208, 212] width 10 height 10
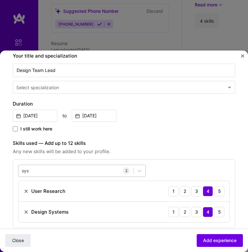
click at [102, 171] on div "sys sys" at bounding box center [76, 170] width 115 height 10
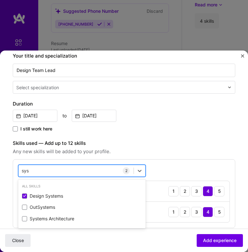
click at [102, 171] on div "sys sys" at bounding box center [76, 170] width 115 height 10
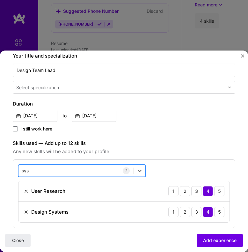
click at [102, 171] on div "sys sys" at bounding box center [76, 170] width 115 height 10
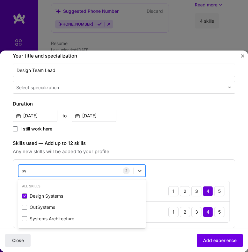
type input "s"
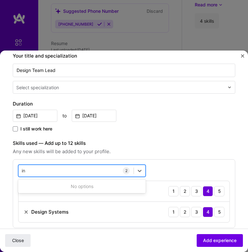
type input "i"
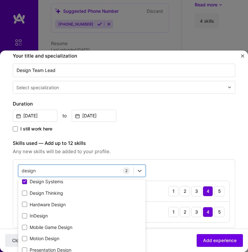
scroll to position [72, 0]
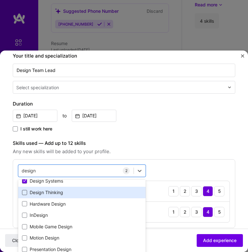
click at [24, 192] on span at bounding box center [24, 192] width 5 height 5
click at [0, 0] on input "checkbox" at bounding box center [0, 0] width 0 height 0
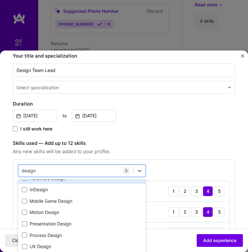
scroll to position [102, 0]
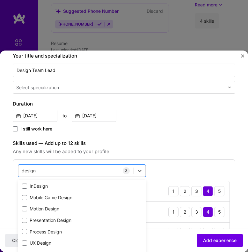
type input "design"
click at [177, 161] on div "option Design Thinking, selected. option Hardware Design focused, 0 of 2. 15 re…" at bounding box center [124, 203] width 223 height 89
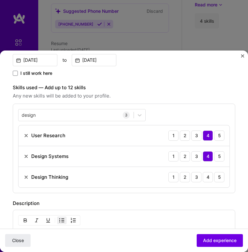
scroll to position [189, 0]
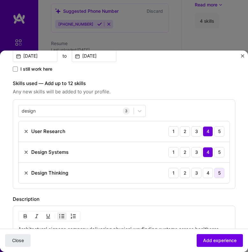
click at [221, 171] on div "5" at bounding box center [220, 173] width 10 height 10
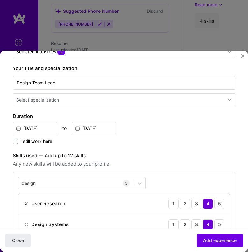
scroll to position [106, 0]
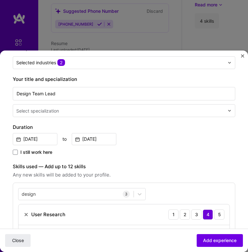
click at [147, 115] on div "Select specialization" at bounding box center [120, 110] width 215 height 12
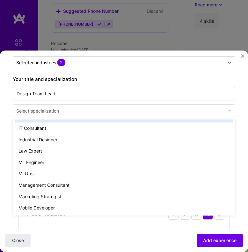
scroll to position [432, 0]
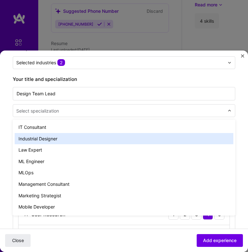
click at [146, 139] on div "Industrial Designer" at bounding box center [124, 138] width 219 height 11
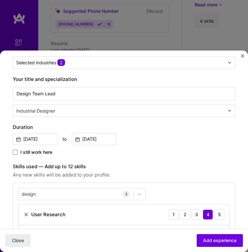
click at [174, 145] on div "[DATE] to [DATE]" at bounding box center [124, 138] width 223 height 13
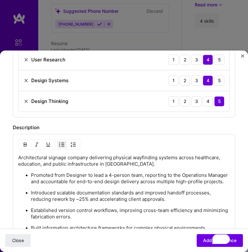
scroll to position [275, 0]
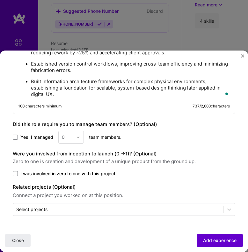
click at [209, 240] on span "Add experience" at bounding box center [220, 240] width 34 height 6
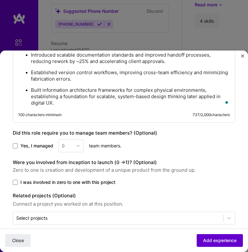
scroll to position [343, 0]
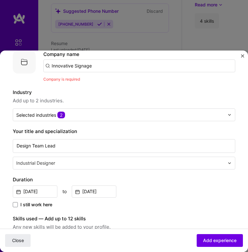
click at [83, 66] on input "Innovative Signage" at bounding box center [139, 65] width 192 height 13
click at [84, 66] on input "Innovative Signage" at bounding box center [139, 65] width 192 height 13
click at [95, 66] on input "Innovative Signage" at bounding box center [139, 65] width 192 height 13
type input "Innovative Signage"
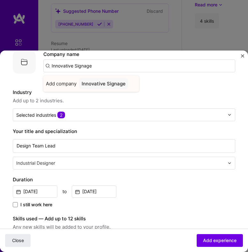
click at [88, 86] on div "Innovative Signage" at bounding box center [103, 83] width 49 height 11
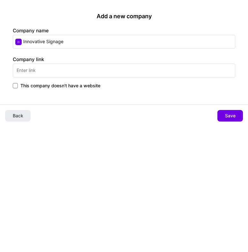
click at [91, 73] on input "text" at bounding box center [124, 71] width 223 height 14
type input "[DOMAIN_NAME]"
click at [230, 114] on span "Save" at bounding box center [230, 115] width 11 height 6
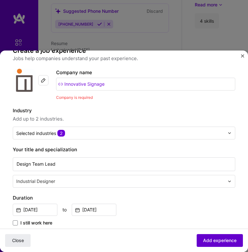
click at [213, 239] on span "Add experience" at bounding box center [220, 240] width 34 height 6
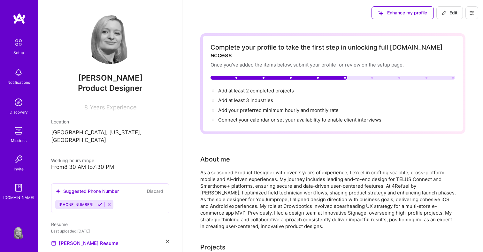
click at [97, 202] on icon at bounding box center [99, 204] width 5 height 5
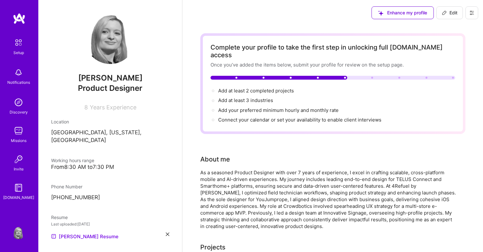
click at [248, 11] on icon at bounding box center [444, 12] width 5 height 5
select select "US"
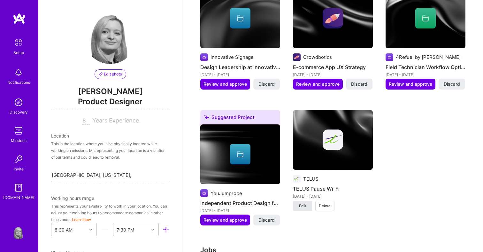
click at [248, 201] on button "Edit" at bounding box center [302, 206] width 19 height 10
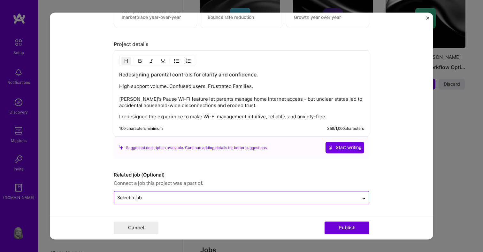
click at [217, 201] on div at bounding box center [236, 198] width 238 height 8
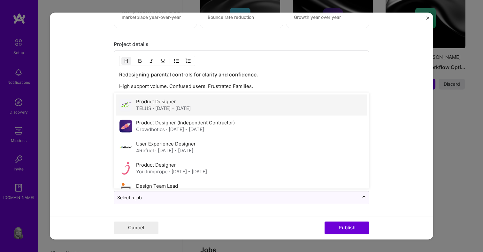
click at [219, 109] on div "Product Designer TELUS · [DATE] - [DATE]" at bounding box center [242, 105] width 252 height 21
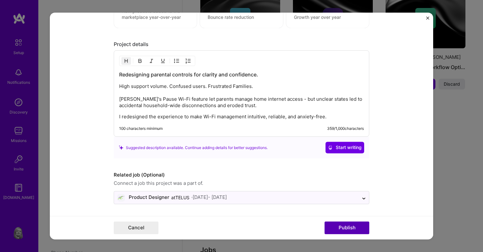
click at [248, 225] on button "Publish" at bounding box center [346, 227] width 45 height 13
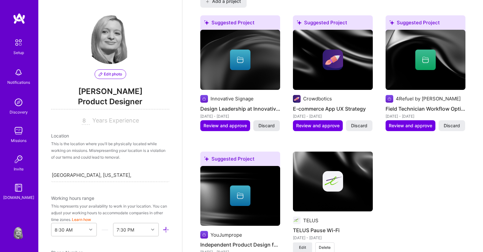
click at [248, 121] on button "Discard" at bounding box center [266, 125] width 27 height 11
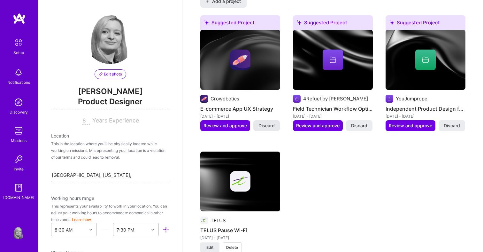
click at [248, 122] on span "Discard" at bounding box center [266, 125] width 16 height 6
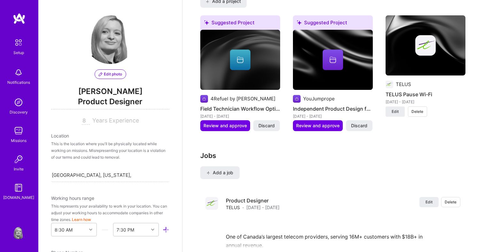
click at [248, 122] on span "Discard" at bounding box center [266, 125] width 16 height 6
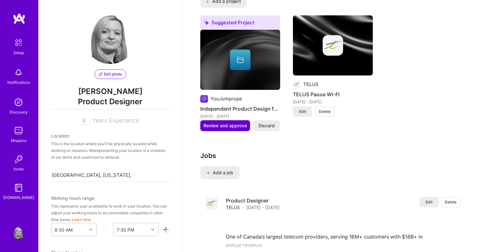
click at [228, 122] on span "Review and approve" at bounding box center [224, 125] width 43 height 6
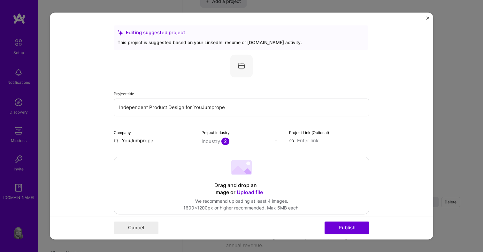
click at [207, 105] on input "Independent Product Design for YouJumprope" at bounding box center [241, 107] width 255 height 18
type input "Jumprope"
click at [248, 141] on input "text" at bounding box center [237, 141] width 73 height 7
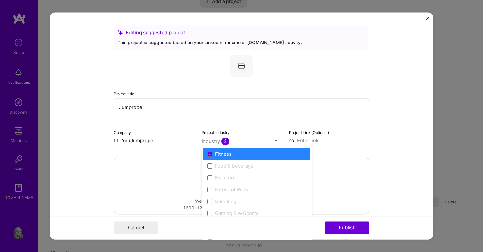
scroll to position [694, 0]
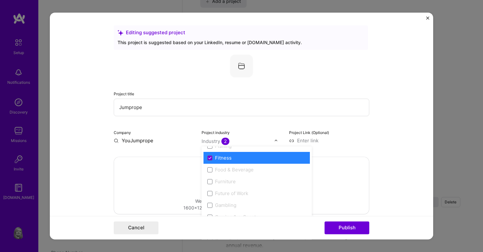
click at [248, 136] on div "Project Link (Optional)" at bounding box center [329, 136] width 80 height 15
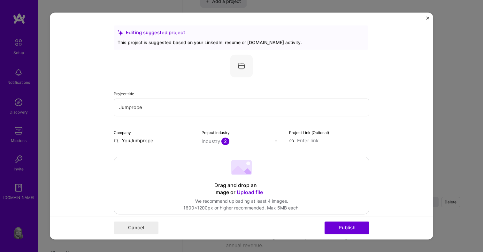
click at [248, 143] on input at bounding box center [329, 140] width 80 height 7
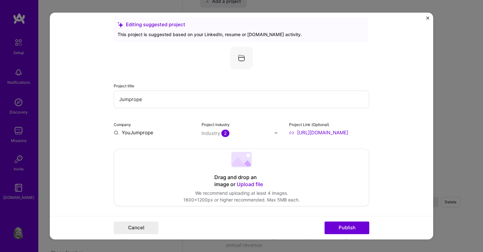
scroll to position [0, 66]
click at [248, 134] on input "[URL][DOMAIN_NAME]" at bounding box center [329, 132] width 80 height 7
type input "[URL][DOMAIN_NAME]"
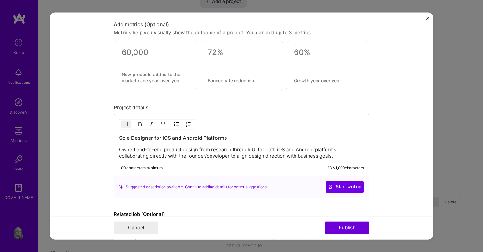
scroll to position [530, 0]
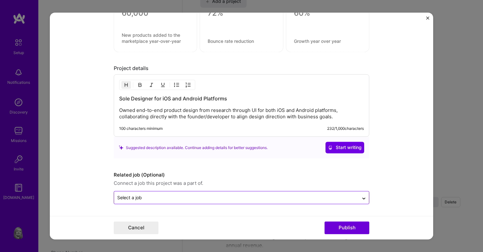
click at [205, 201] on div at bounding box center [236, 198] width 238 height 8
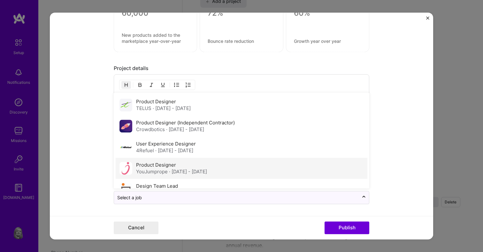
click at [207, 165] on div "Product Designer YouJumprope · [DATE] - [DATE]" at bounding box center [171, 168] width 71 height 13
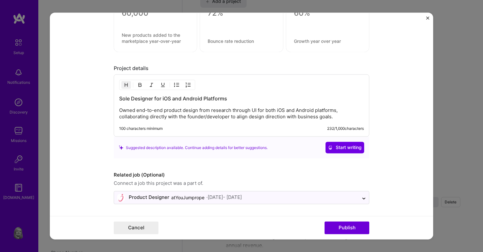
click at [99, 154] on form "Editing suggested project This project is suggested based on your LinkedIn, res…" at bounding box center [241, 125] width 383 height 226
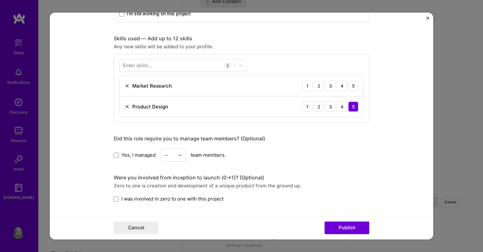
scroll to position [291, 0]
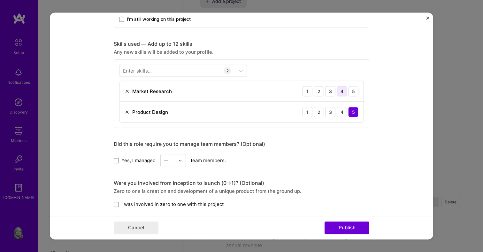
click at [248, 90] on div "4" at bounding box center [342, 91] width 10 height 10
click at [196, 69] on div at bounding box center [176, 70] width 115 height 11
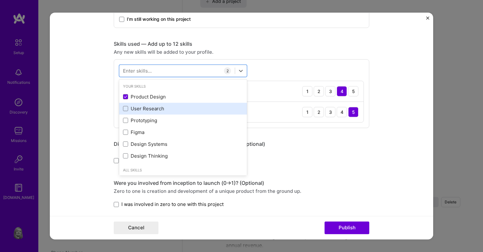
click at [162, 111] on div "User Research" at bounding box center [183, 108] width 120 height 7
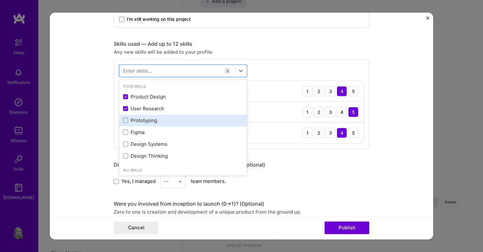
click at [160, 122] on div "Prototyping" at bounding box center [183, 120] width 120 height 7
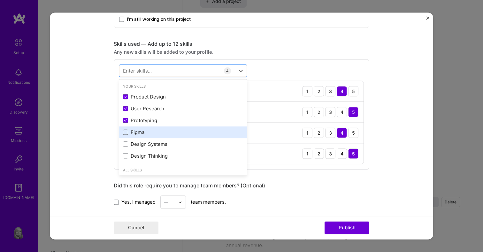
click at [145, 133] on div "Figma" at bounding box center [183, 132] width 120 height 7
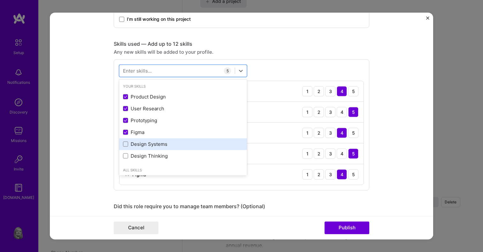
click at [146, 141] on div "Design Systems" at bounding box center [183, 144] width 120 height 7
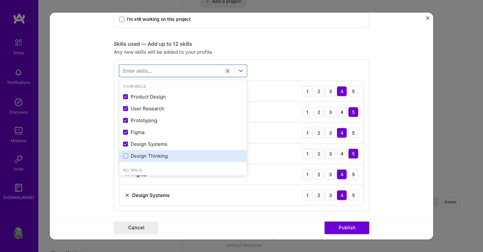
click at [158, 155] on div "Design Thinking" at bounding box center [183, 155] width 120 height 7
click at [99, 147] on form "Editing suggested project This project is suggested based on your LinkedIn, res…" at bounding box center [241, 125] width 383 height 226
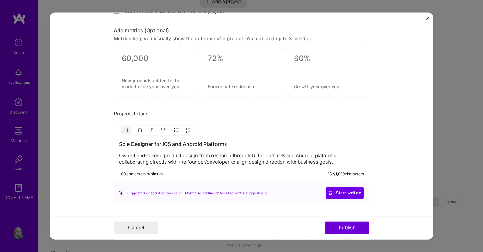
scroll to position [634, 0]
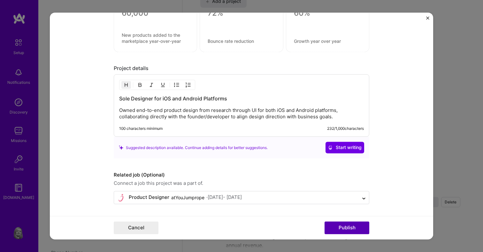
click at [248, 224] on button "Publish" at bounding box center [346, 227] width 45 height 13
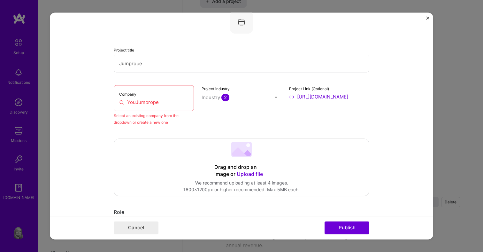
scroll to position [42, 0]
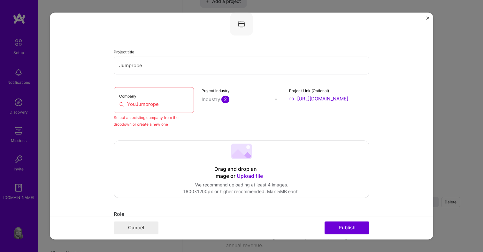
click at [162, 103] on input "YouJumprope" at bounding box center [153, 104] width 69 height 7
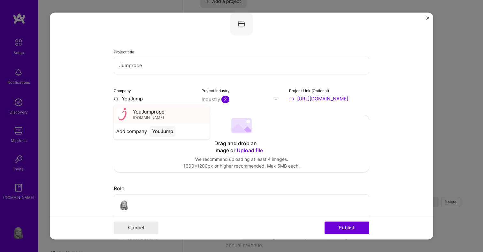
click at [143, 113] on span "YouJumprope" at bounding box center [149, 111] width 32 height 7
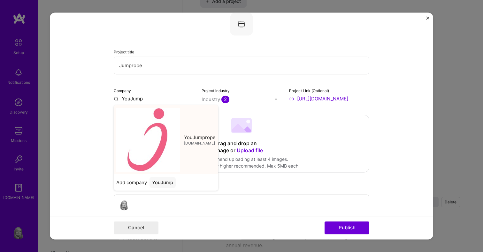
type input "YouJumprope"
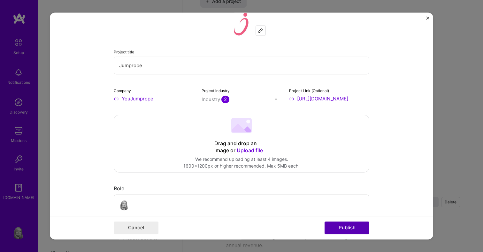
click at [248, 226] on button "Publish" at bounding box center [346, 227] width 45 height 13
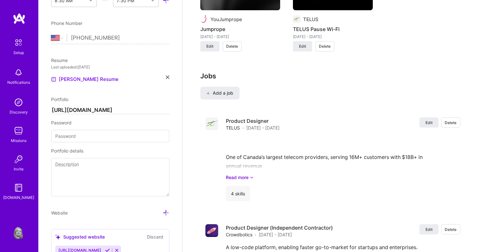
scroll to position [230, 0]
click at [146, 134] on input at bounding box center [110, 135] width 118 height 12
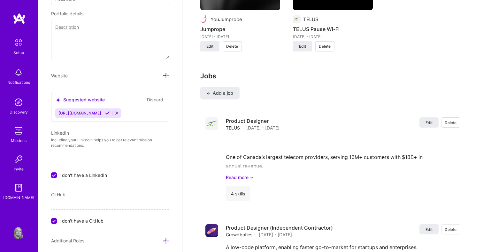
scroll to position [379, 0]
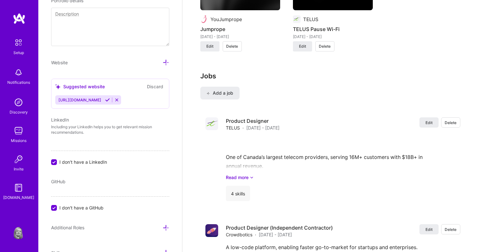
click at [110, 101] on icon at bounding box center [107, 99] width 5 height 5
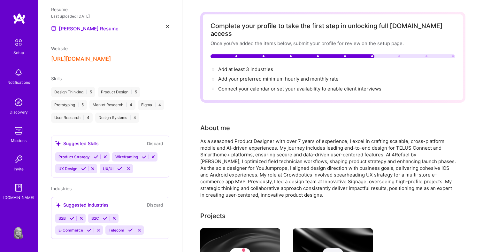
scroll to position [0, 0]
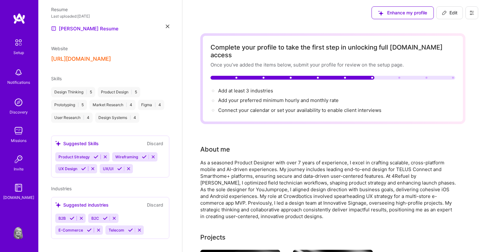
click at [248, 14] on icon at bounding box center [444, 13] width 4 height 4
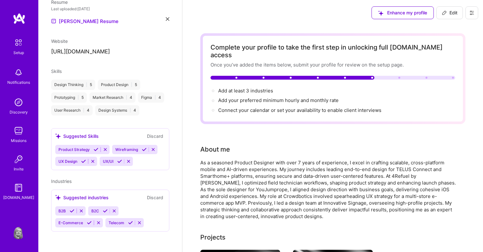
select select "US"
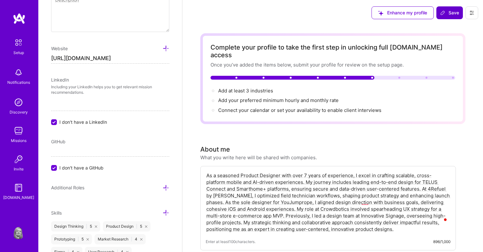
scroll to position [393, 0]
click at [87, 120] on span "I don't have a LinkedIn" at bounding box center [83, 121] width 48 height 7
click at [57, 120] on input "I don't have a LinkedIn" at bounding box center [55, 122] width 6 height 6
checkbox input "false"
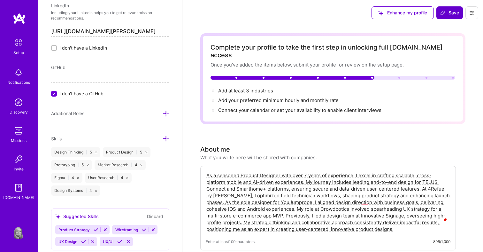
scroll to position [473, 0]
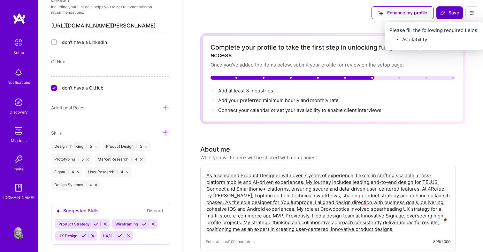
type input "[URL][DOMAIN_NAME][PERSON_NAME]"
click at [248, 13] on icon at bounding box center [442, 12] width 5 height 5
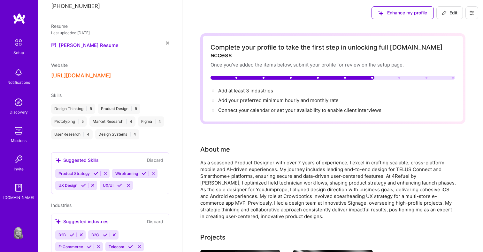
scroll to position [208, 0]
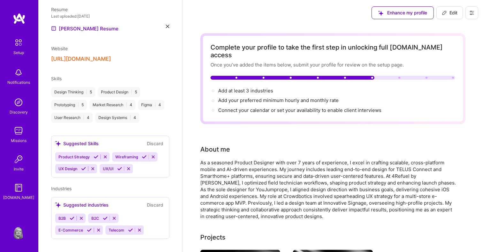
click at [95, 154] on icon at bounding box center [96, 156] width 5 height 5
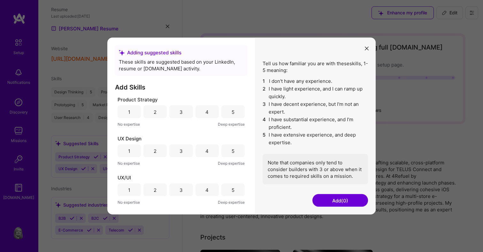
click at [212, 110] on div "4" at bounding box center [206, 111] width 23 height 13
click at [210, 155] on div "4" at bounding box center [206, 150] width 23 height 13
click at [208, 189] on div "4" at bounding box center [206, 189] width 23 height 13
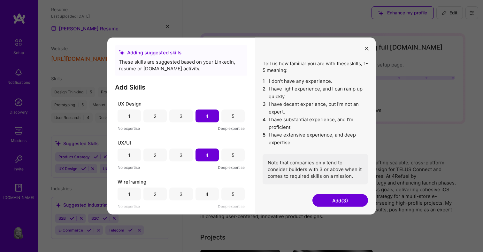
click at [208, 189] on div "4" at bounding box center [206, 193] width 23 height 13
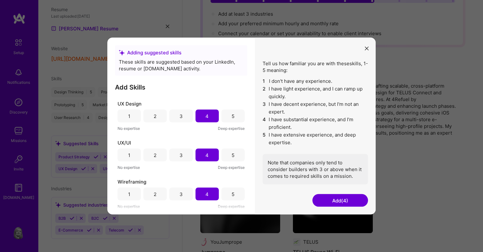
scroll to position [85, 0]
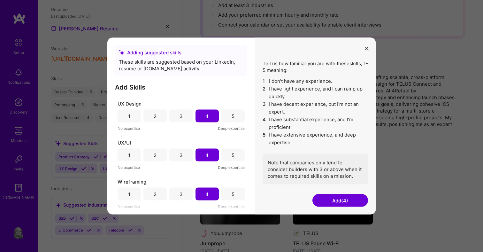
click at [248, 199] on button "Add (4)" at bounding box center [340, 200] width 56 height 13
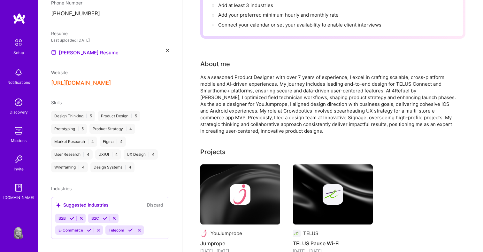
scroll to position [208, 0]
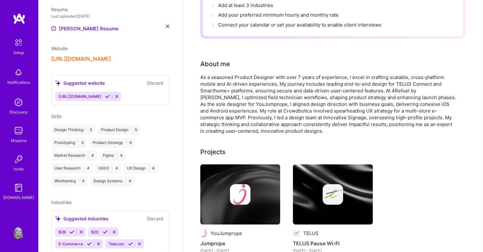
click at [71, 229] on icon at bounding box center [72, 231] width 5 height 5
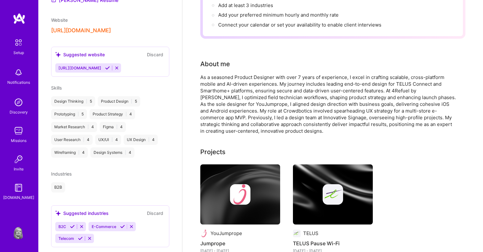
scroll to position [244, 0]
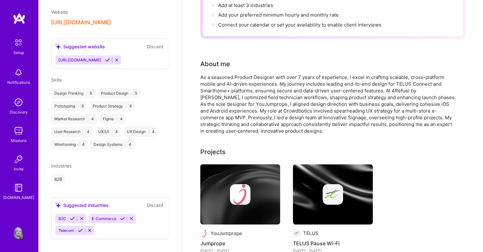
click at [72, 216] on icon at bounding box center [72, 218] width 5 height 5
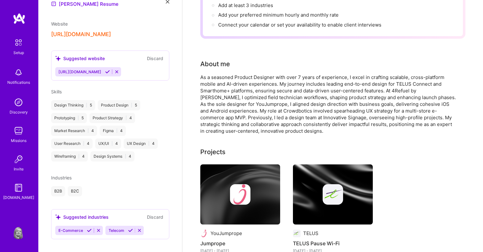
click at [87, 228] on icon at bounding box center [89, 230] width 5 height 5
click at [80, 228] on icon at bounding box center [80, 230] width 5 height 5
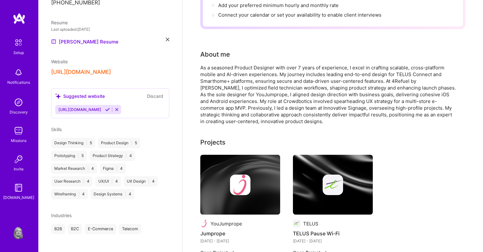
scroll to position [0, 0]
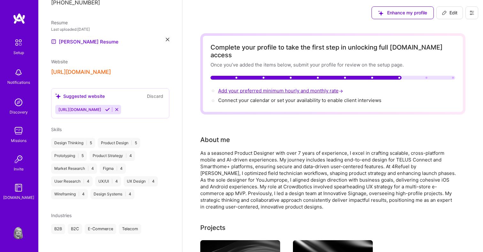
click at [248, 87] on span "Add your preferred minimum hourly and monthly rate →" at bounding box center [281, 90] width 126 height 6
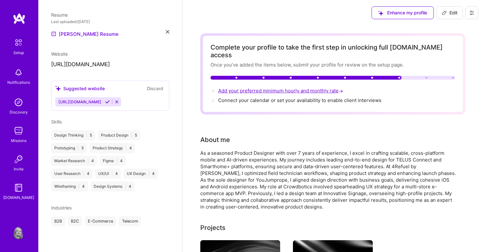
select select "US"
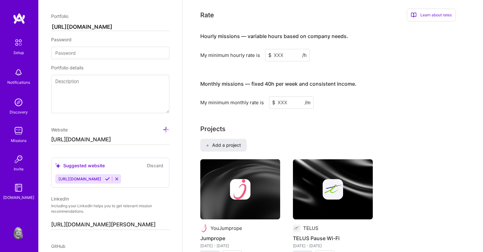
scroll to position [390, 0]
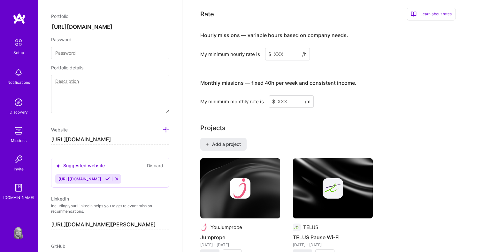
click at [248, 49] on input at bounding box center [287, 54] width 45 height 12
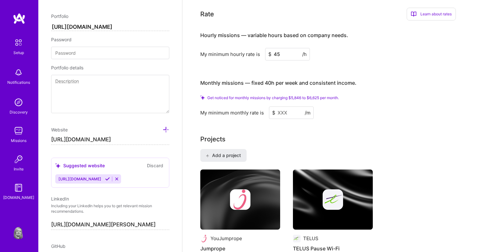
type input "45"
click at [248, 108] on input at bounding box center [291, 112] width 45 height 12
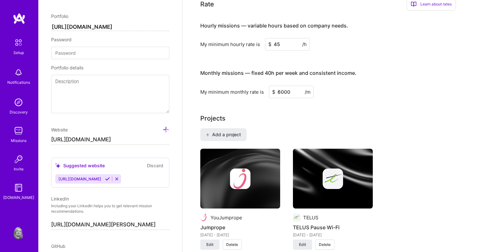
type input "6000"
click at [248, 104] on div "Complete your profile to take the first step in unlocking full [DOMAIN_NAME] ac…" at bounding box center [332, 237] width 265 height 1187
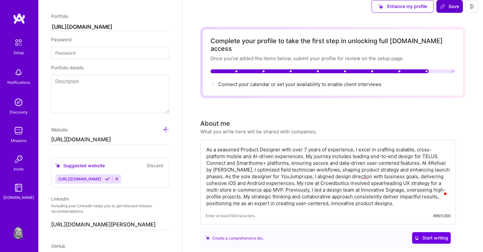
scroll to position [0, 0]
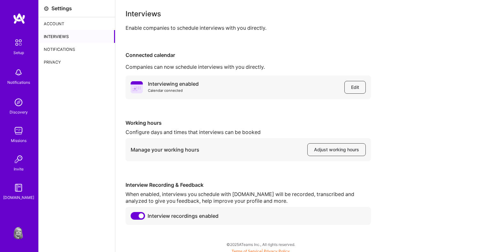
click at [72, 23] on div "Account" at bounding box center [77, 23] width 76 height 13
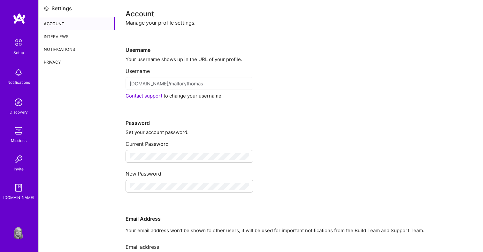
click at [18, 227] on img at bounding box center [18, 232] width 13 height 13
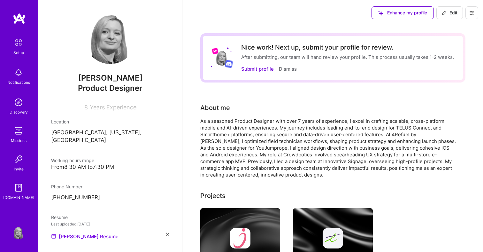
click at [247, 69] on button "Submit profile" at bounding box center [257, 68] width 33 height 7
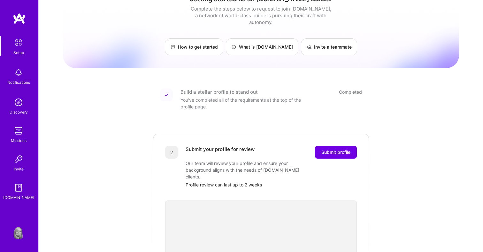
scroll to position [19, 0]
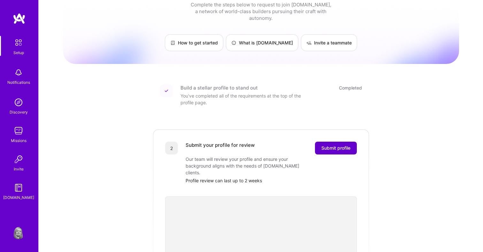
click at [328, 145] on button "Submit profile" at bounding box center [336, 147] width 42 height 13
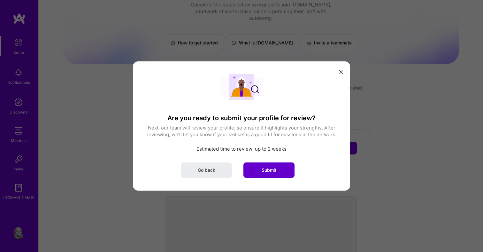
click at [278, 171] on button "Submit" at bounding box center [268, 169] width 51 height 15
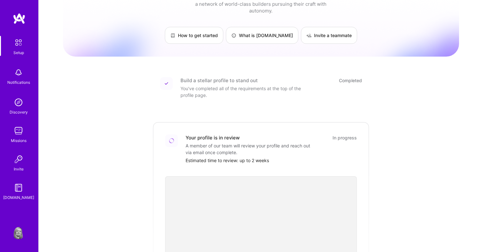
scroll to position [0, 0]
